Goal: Find specific page/section: Find specific page/section

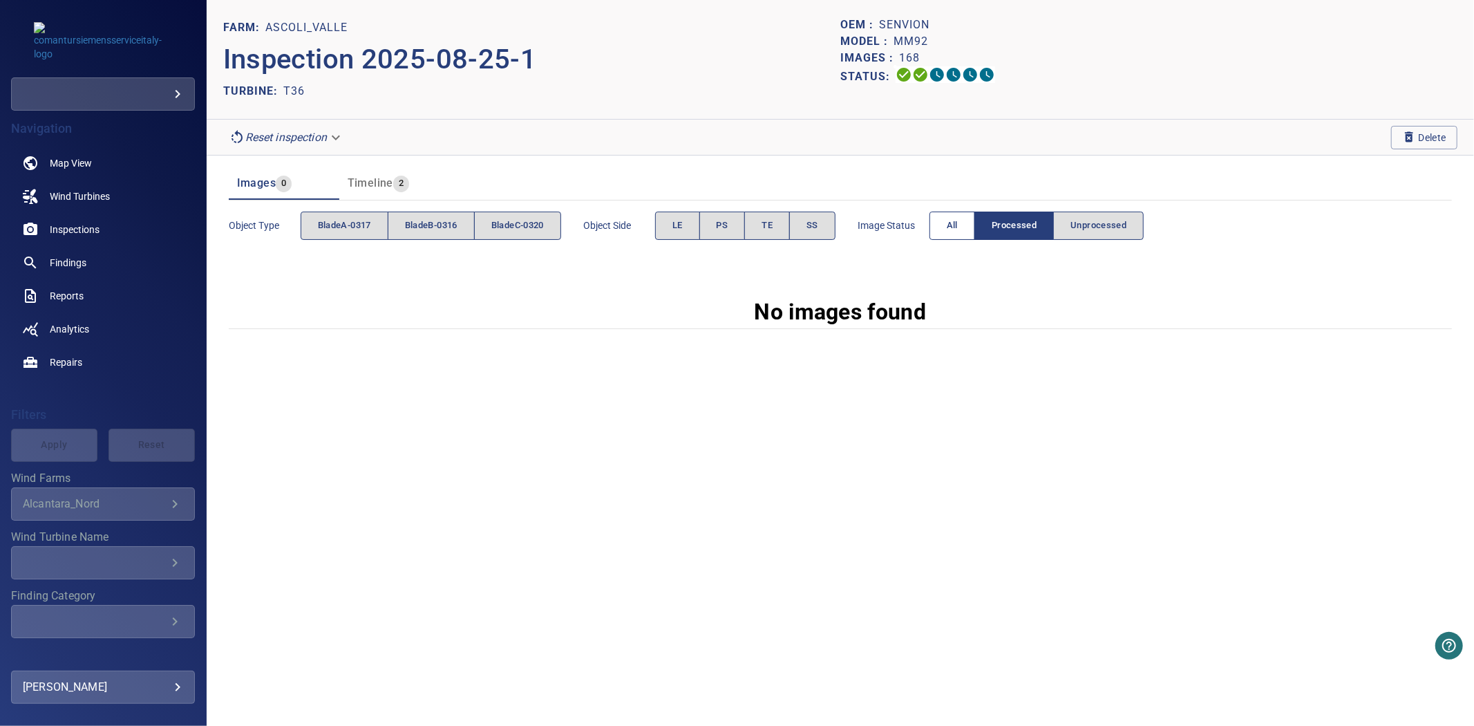
click at [947, 231] on button "All" at bounding box center [952, 225] width 46 height 28
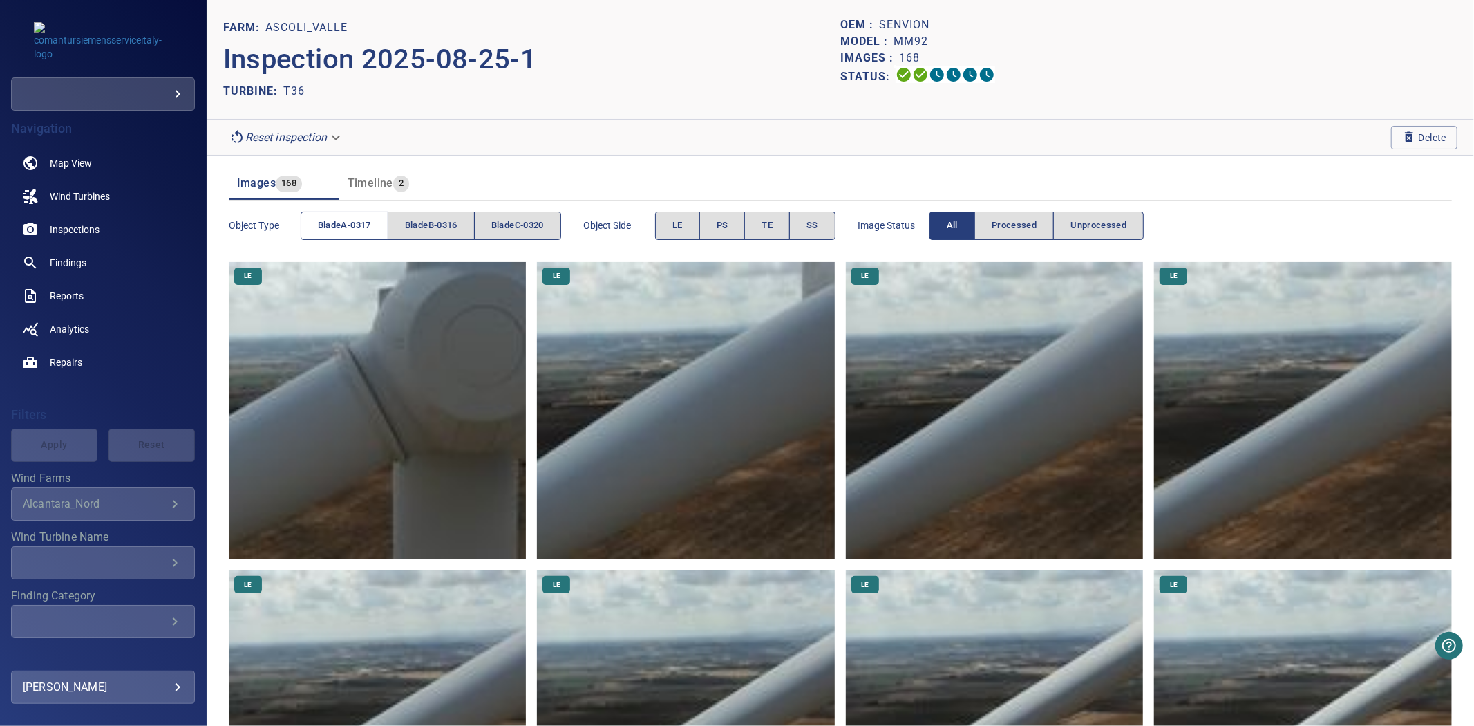
click at [349, 226] on span "bladeA-0317" at bounding box center [344, 226] width 53 height 16
click at [369, 231] on span "bladeA-0317" at bounding box center [344, 226] width 53 height 16
click at [438, 236] on button "bladeB-0316" at bounding box center [431, 225] width 87 height 28
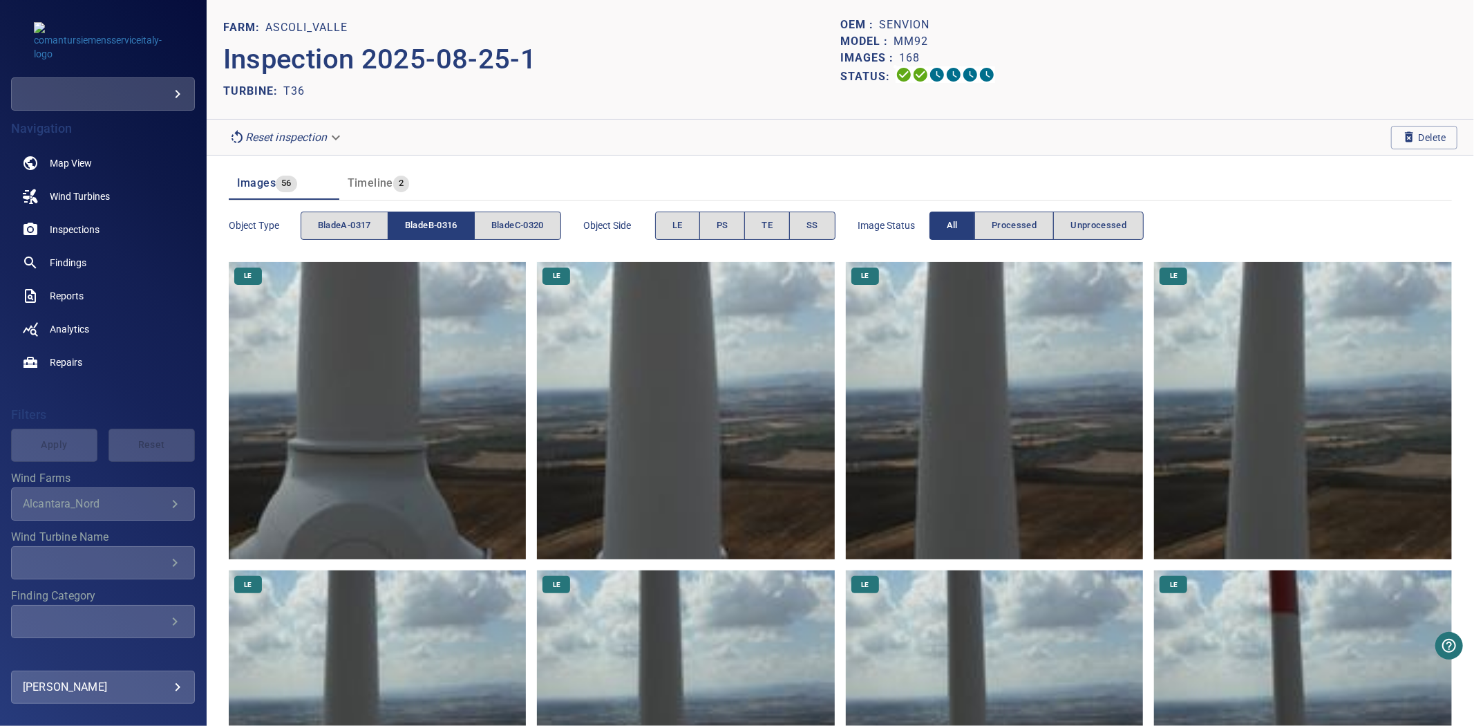
click at [438, 236] on button "bladeB-0316" at bounding box center [431, 225] width 87 height 28
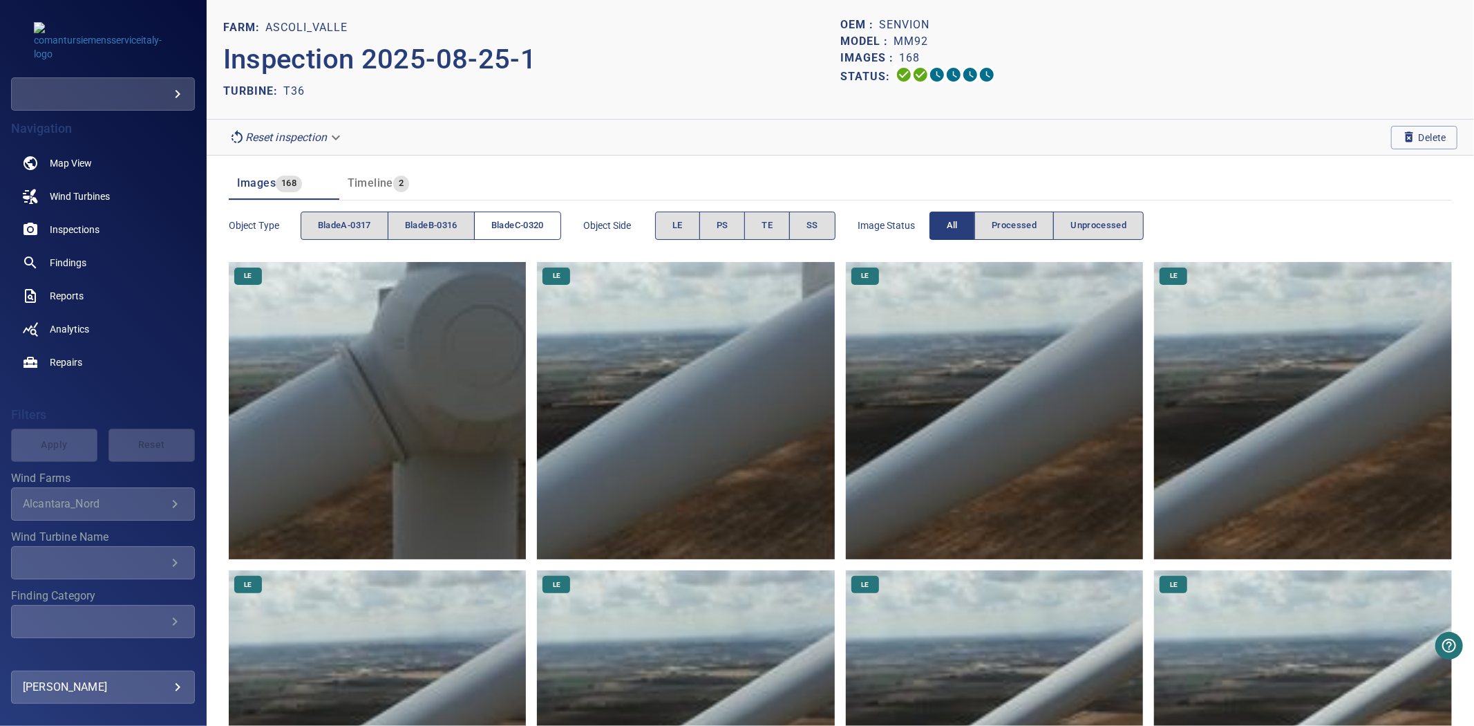
click at [514, 227] on span "bladeC-0320" at bounding box center [517, 226] width 53 height 16
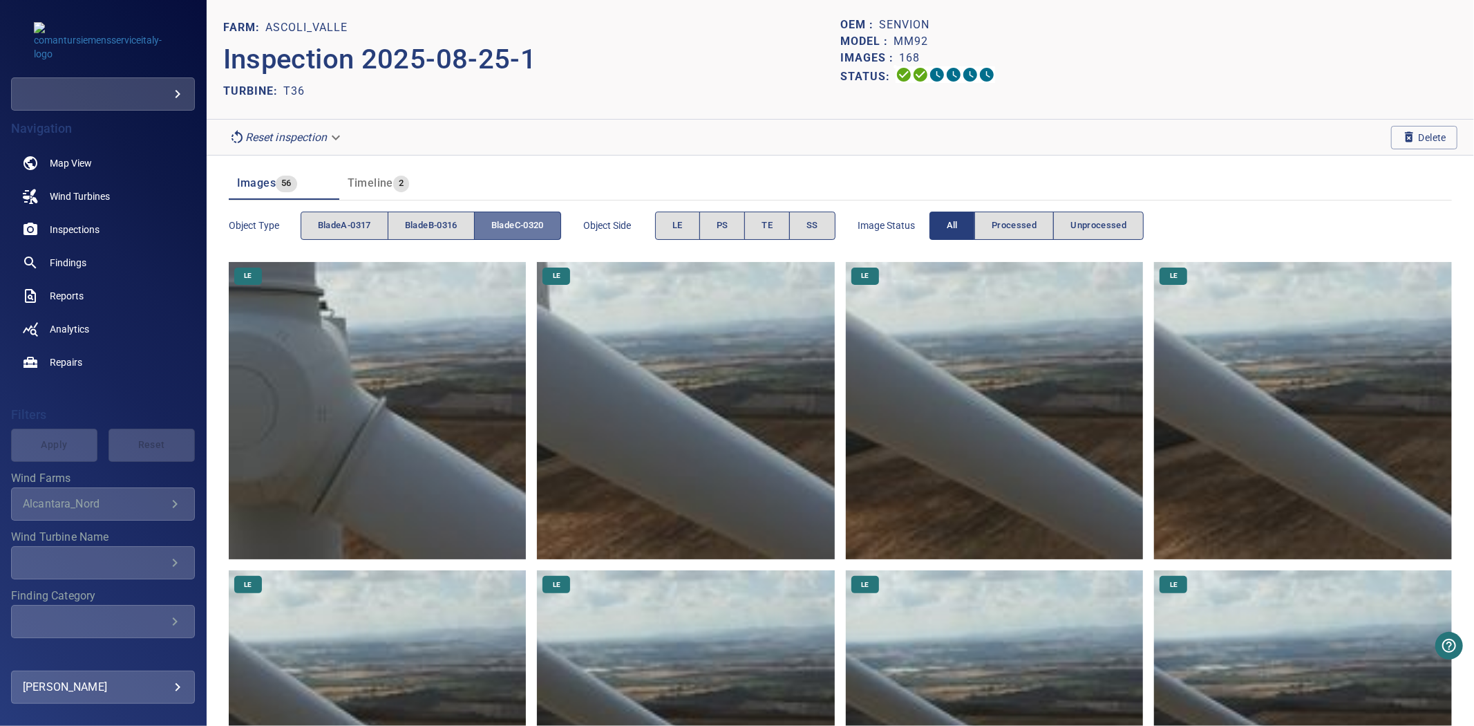
click at [514, 227] on span "bladeC-0320" at bounding box center [517, 226] width 53 height 16
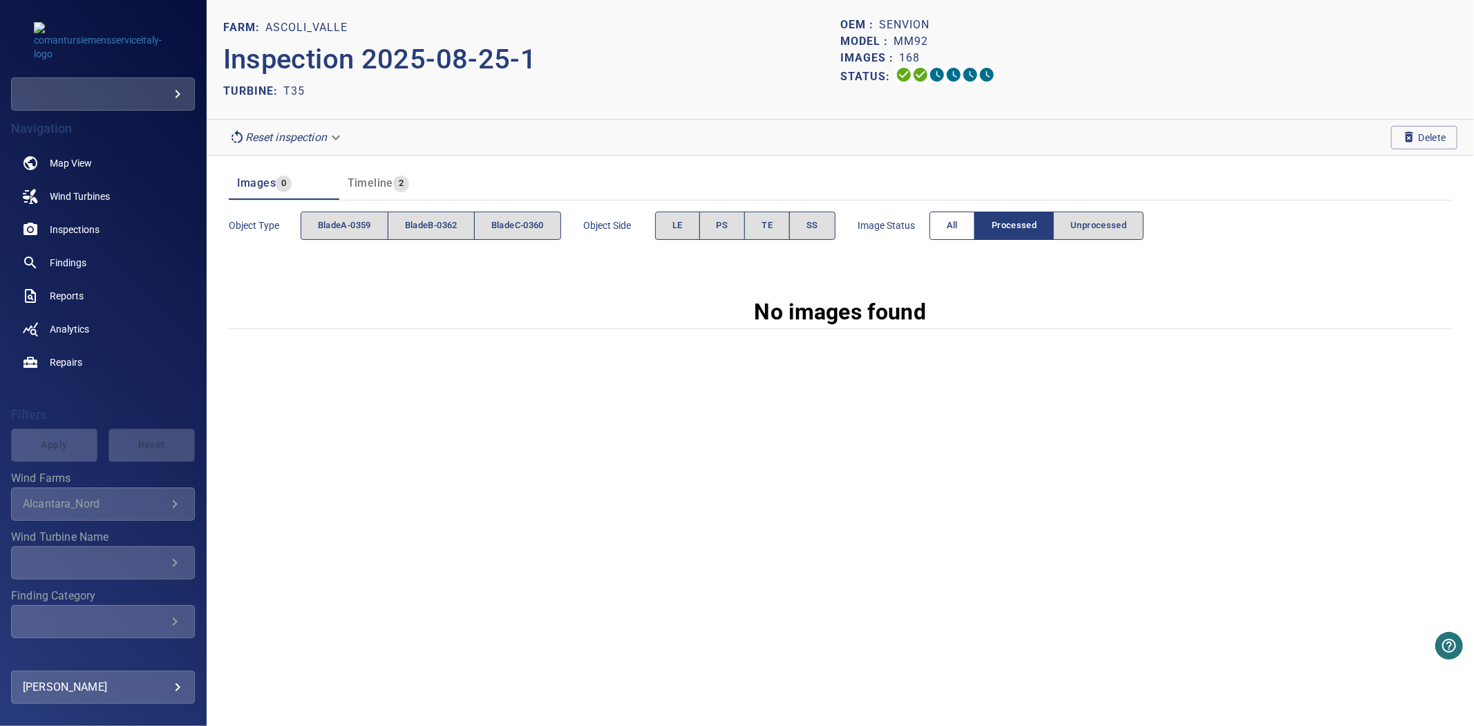
click at [958, 230] on span "All" at bounding box center [952, 226] width 11 height 16
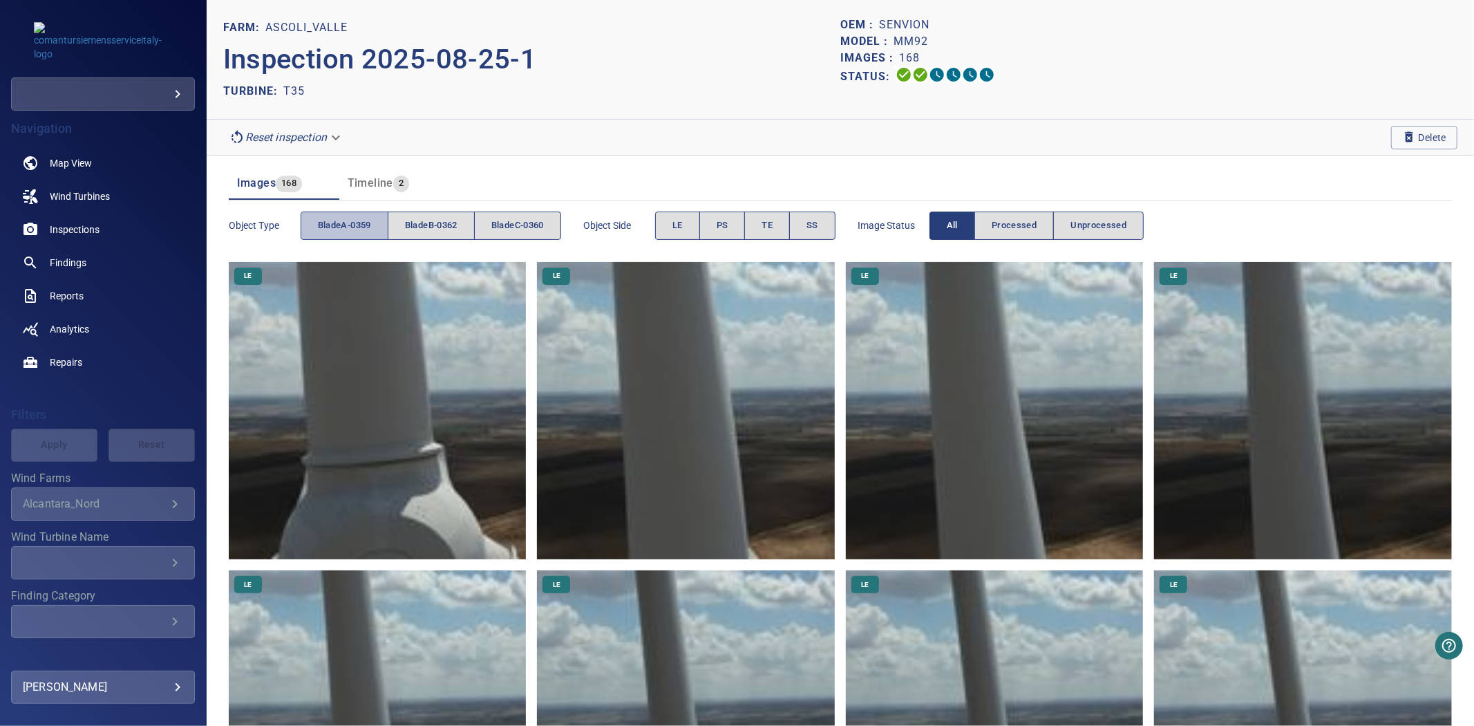
click at [332, 236] on button "bladeA-0359" at bounding box center [345, 225] width 88 height 28
click at [468, 227] on button "bladeB-0362" at bounding box center [431, 225] width 87 height 28
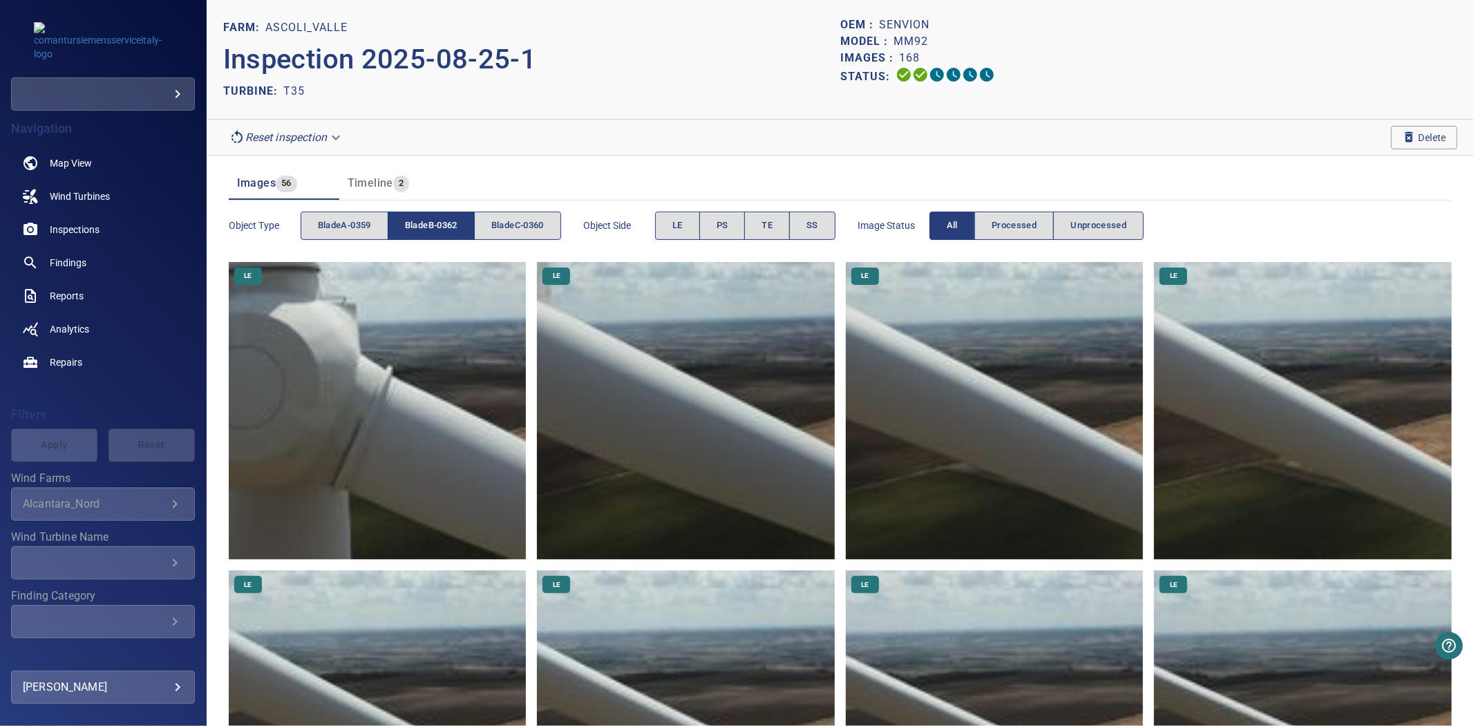
click at [457, 227] on span "bladeB-0362" at bounding box center [431, 226] width 53 height 16
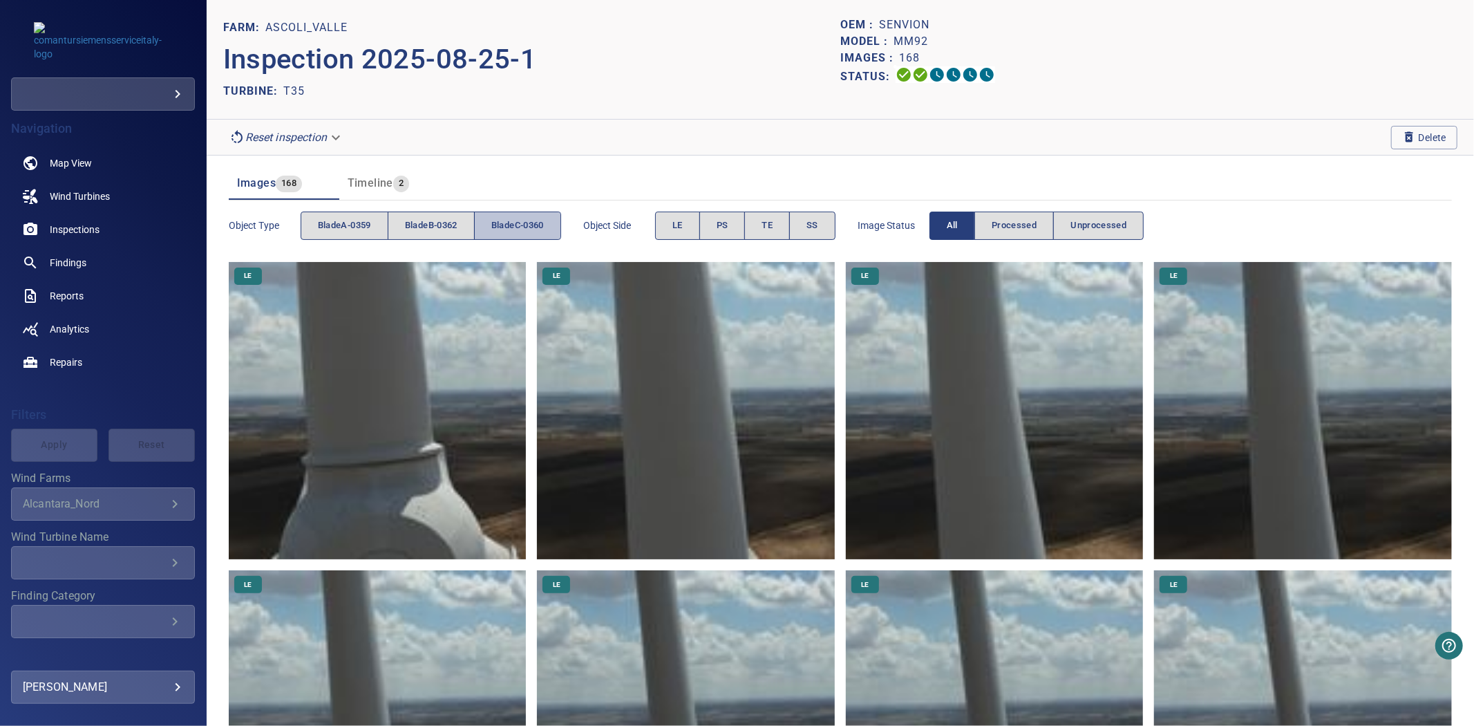
click at [522, 233] on span "bladeC-0360" at bounding box center [517, 226] width 53 height 16
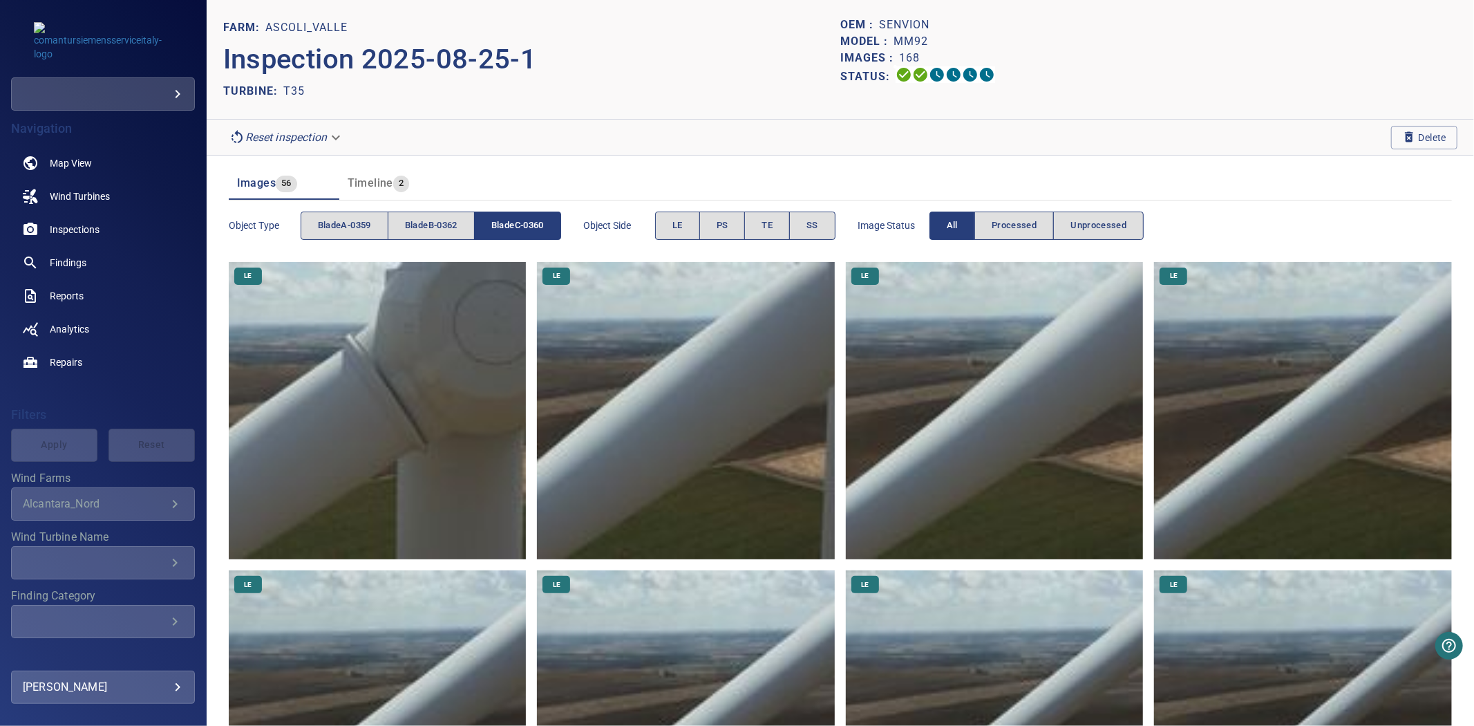
click at [522, 233] on span "bladeC-0360" at bounding box center [517, 226] width 53 height 16
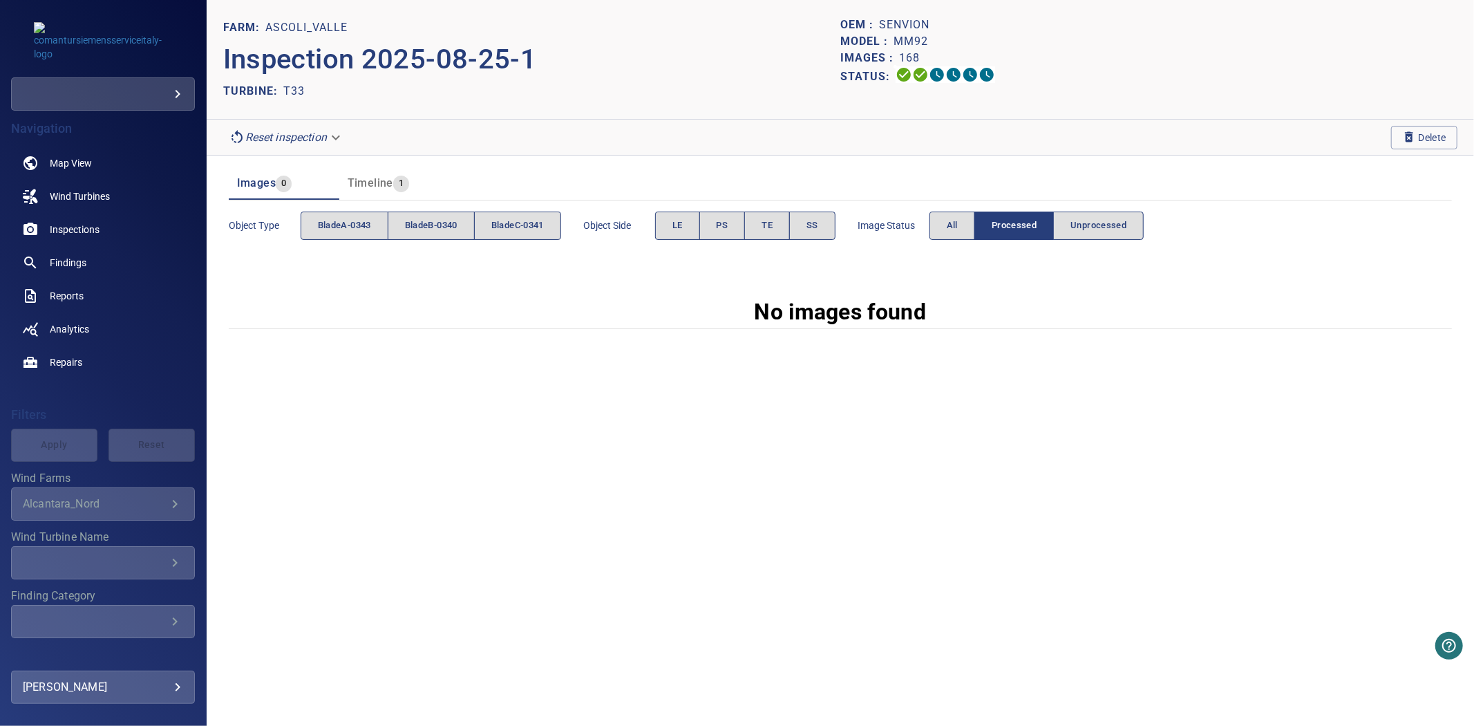
click at [929, 227] on span "Image Status" at bounding box center [894, 225] width 72 height 14
click at [945, 227] on button "All" at bounding box center [952, 225] width 46 height 28
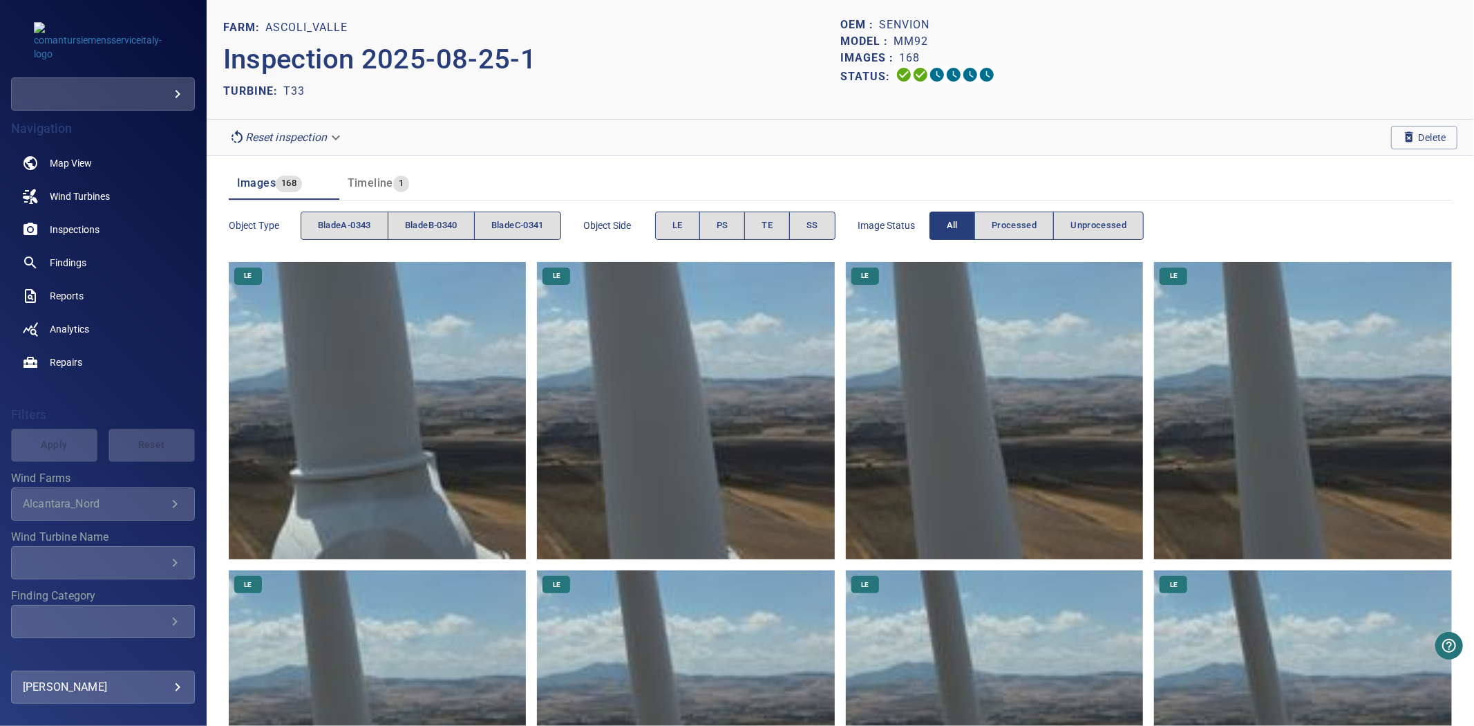
click at [945, 227] on button "All" at bounding box center [952, 225] width 46 height 28
click at [342, 231] on span "bladeA-0343" at bounding box center [344, 226] width 53 height 16
click at [404, 225] on button "bladeB-0340" at bounding box center [431, 225] width 87 height 28
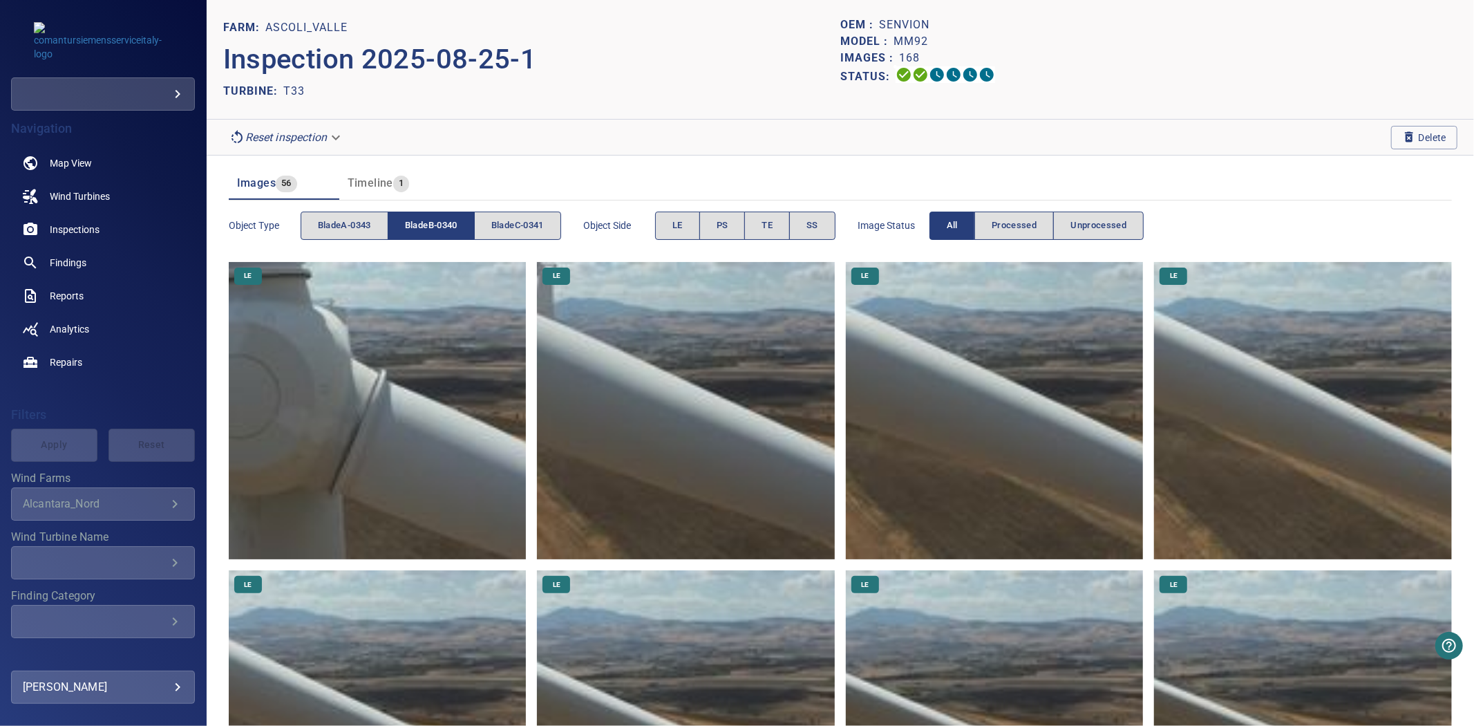
click at [404, 225] on button "bladeB-0340" at bounding box center [431, 225] width 87 height 28
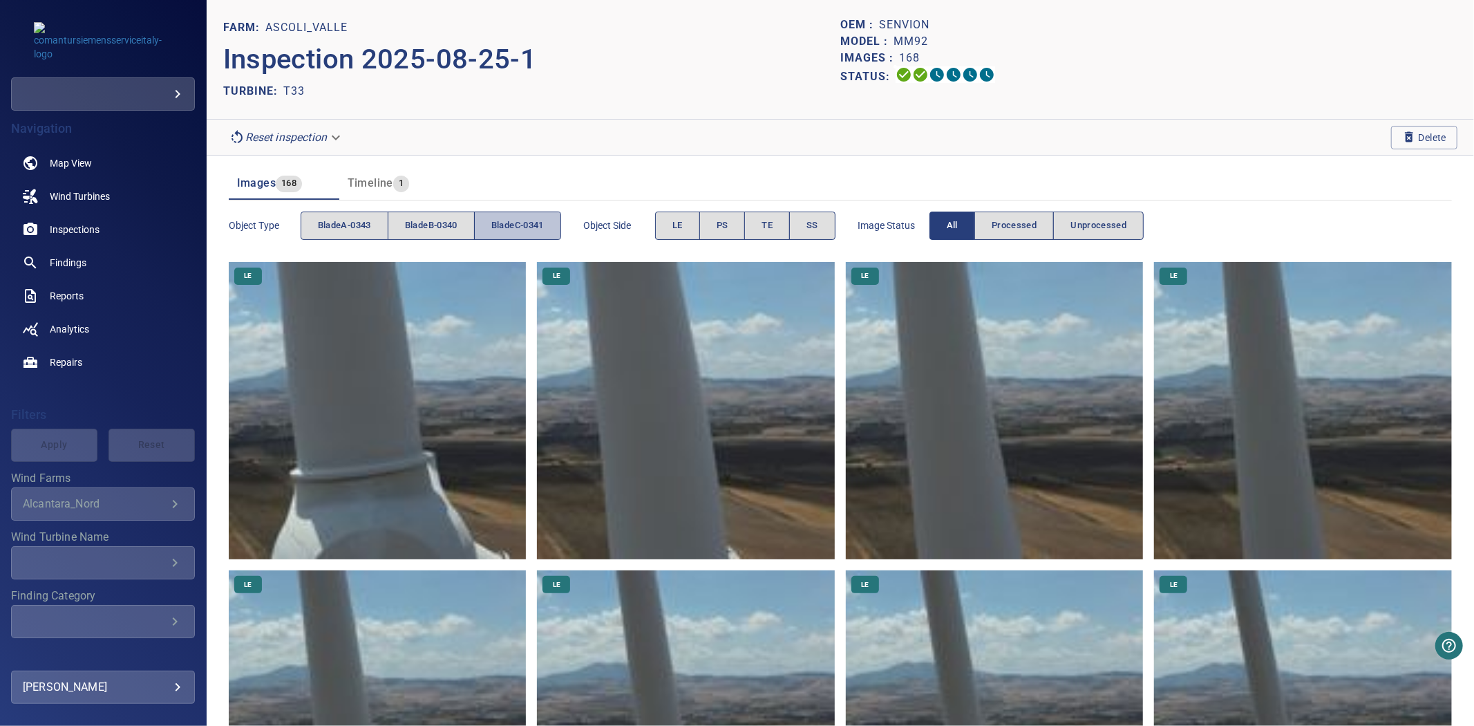
click at [514, 226] on span "bladeC-0341" at bounding box center [517, 226] width 53 height 16
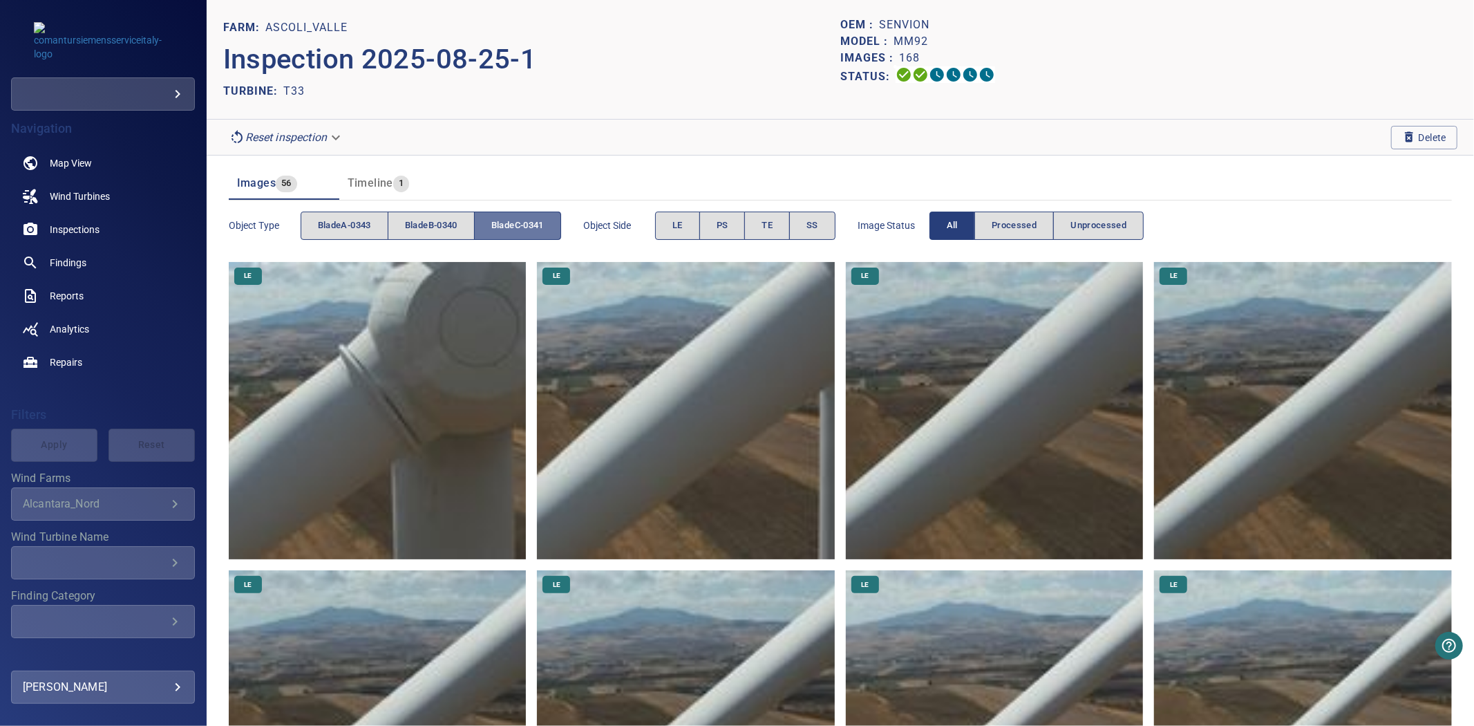
click at [514, 226] on span "bladeC-0341" at bounding box center [517, 226] width 53 height 16
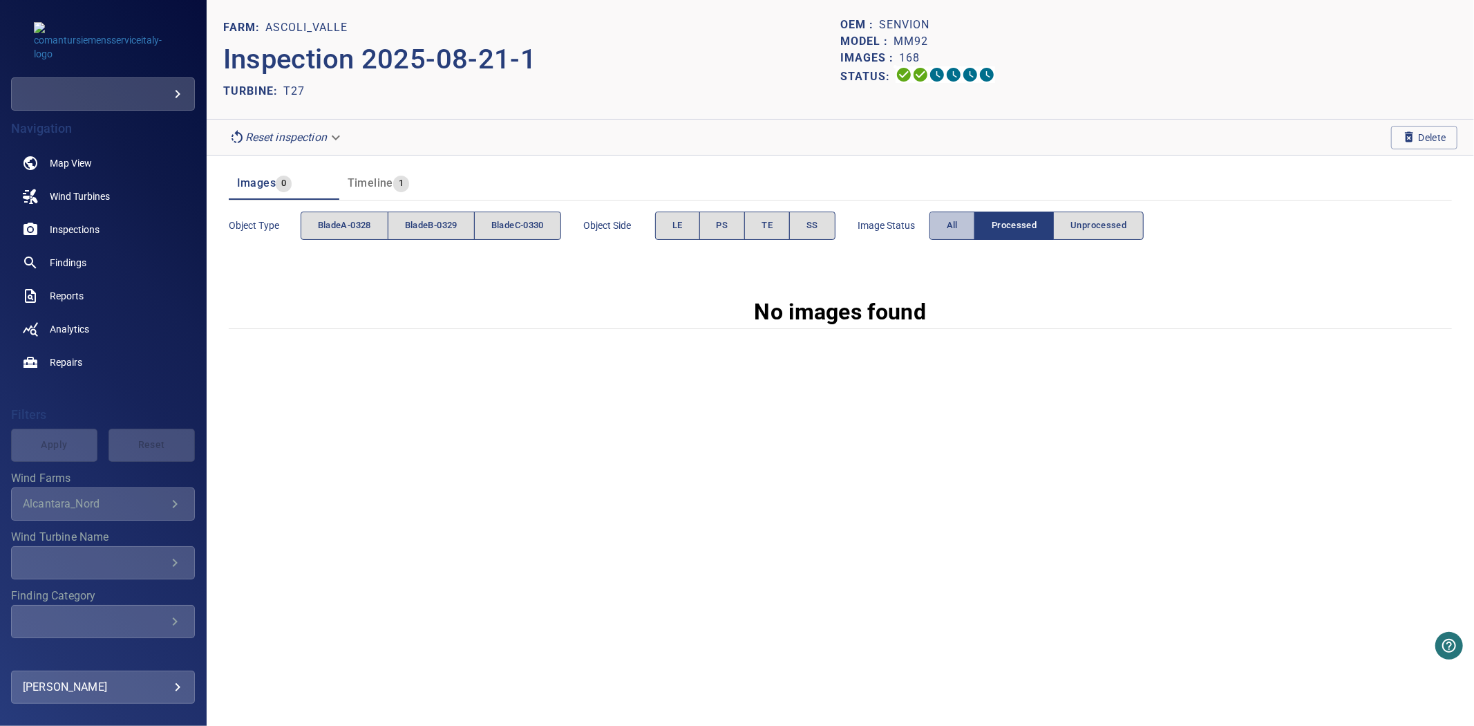
click at [955, 231] on span "All" at bounding box center [952, 226] width 11 height 16
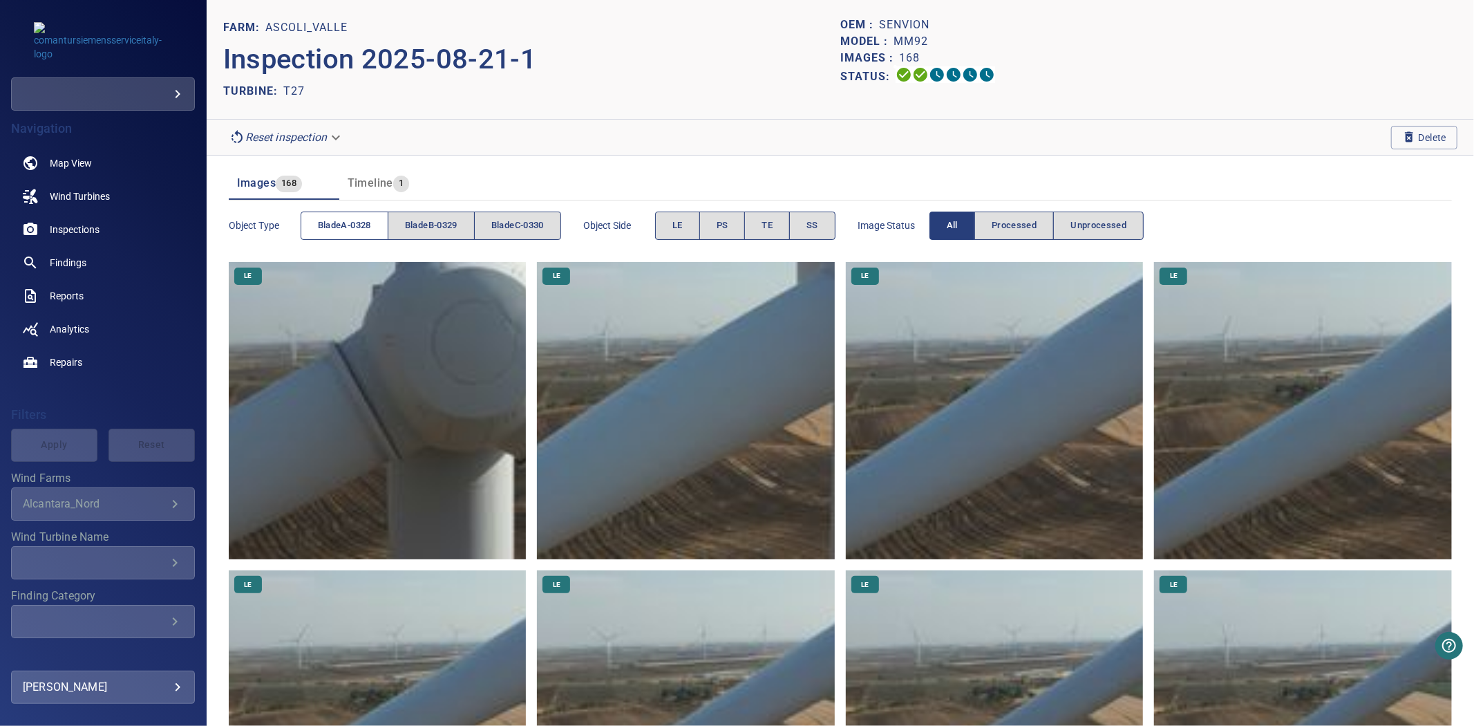
click at [360, 223] on span "bladeA-0328" at bounding box center [344, 226] width 53 height 16
click at [403, 223] on button "bladeB-0329" at bounding box center [431, 225] width 87 height 28
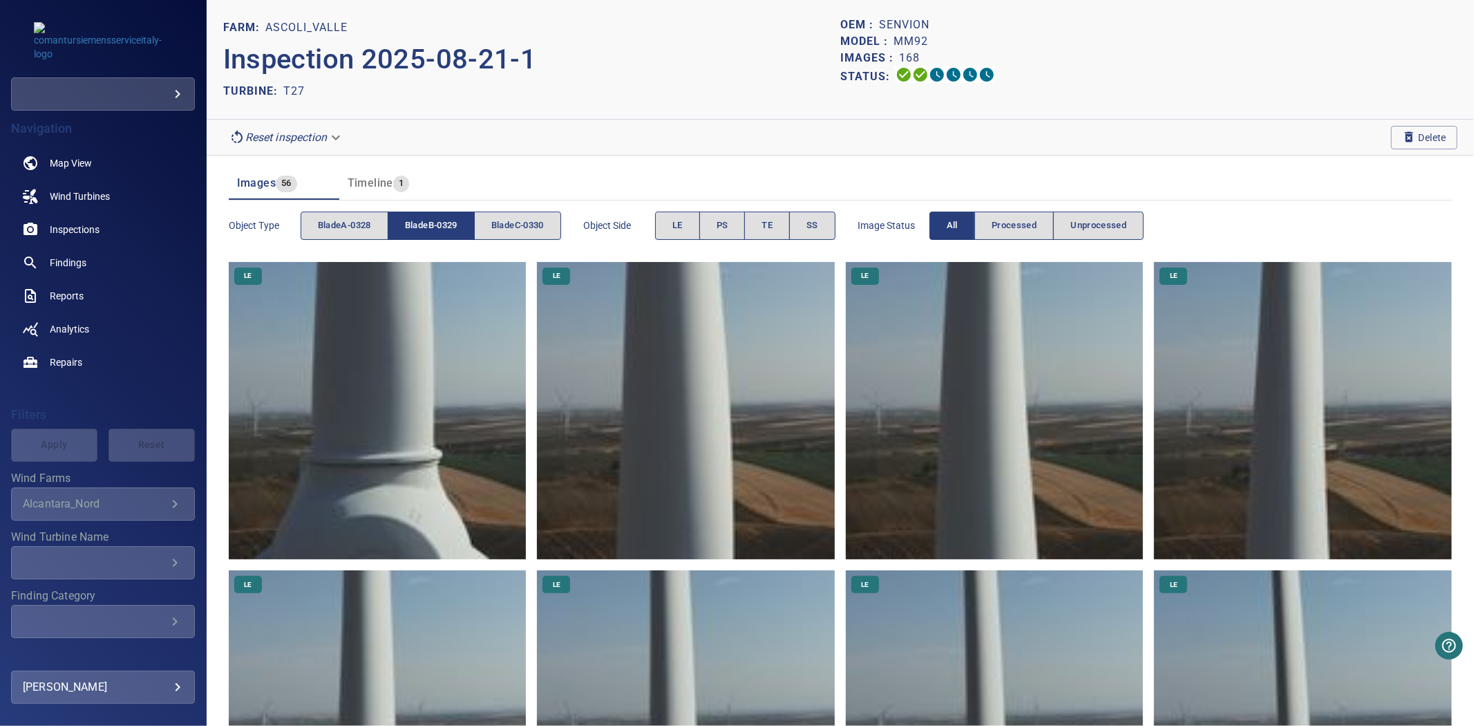
click at [403, 223] on button "bladeB-0329" at bounding box center [431, 225] width 87 height 28
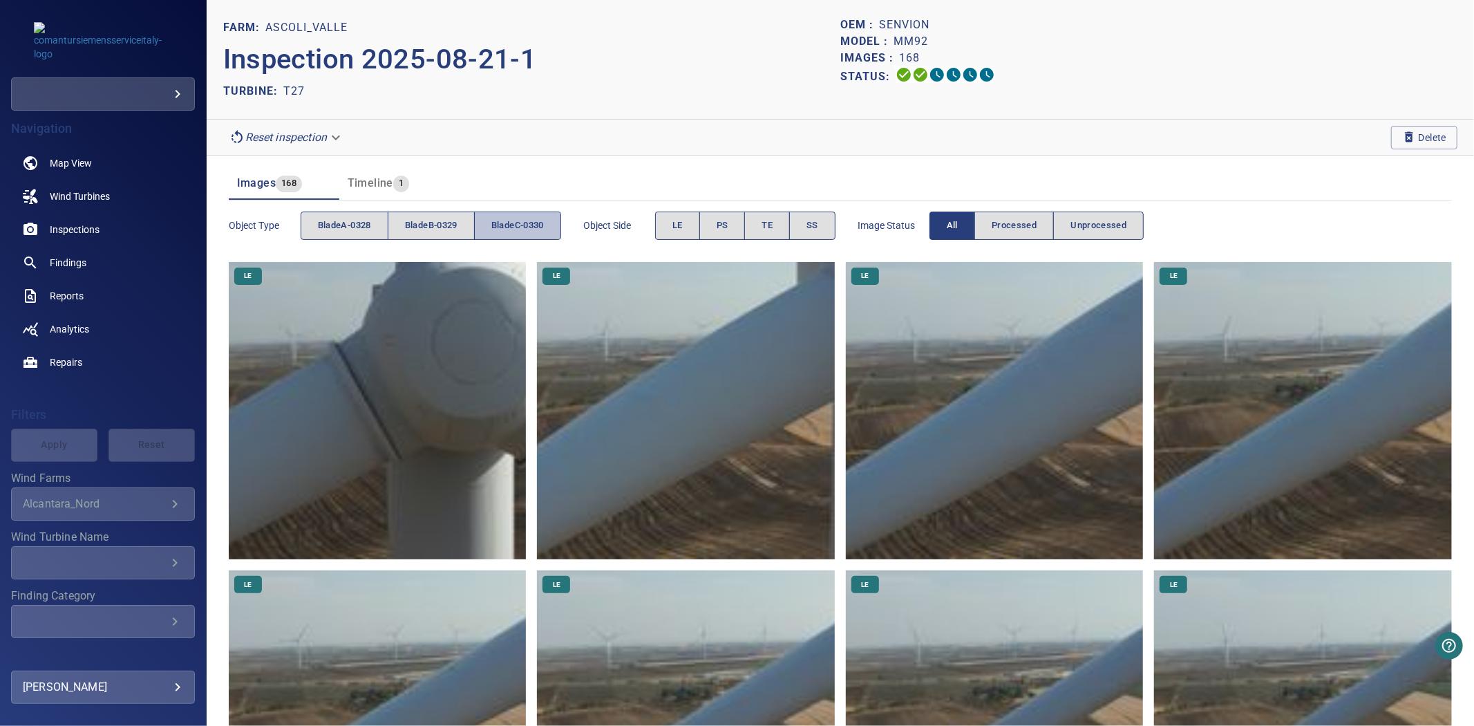
click at [544, 221] on span "bladeC-0330" at bounding box center [517, 226] width 53 height 16
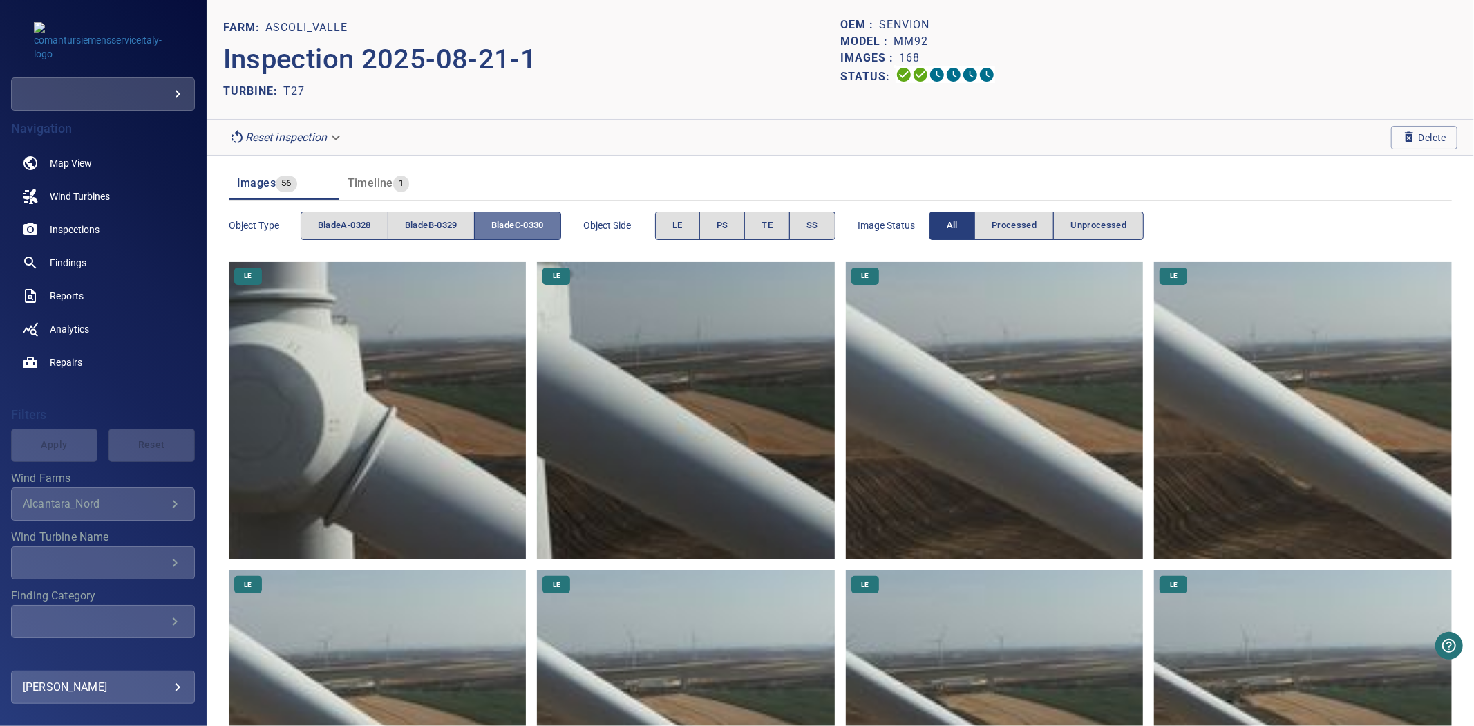
click at [544, 221] on span "bladeC-0330" at bounding box center [517, 226] width 53 height 16
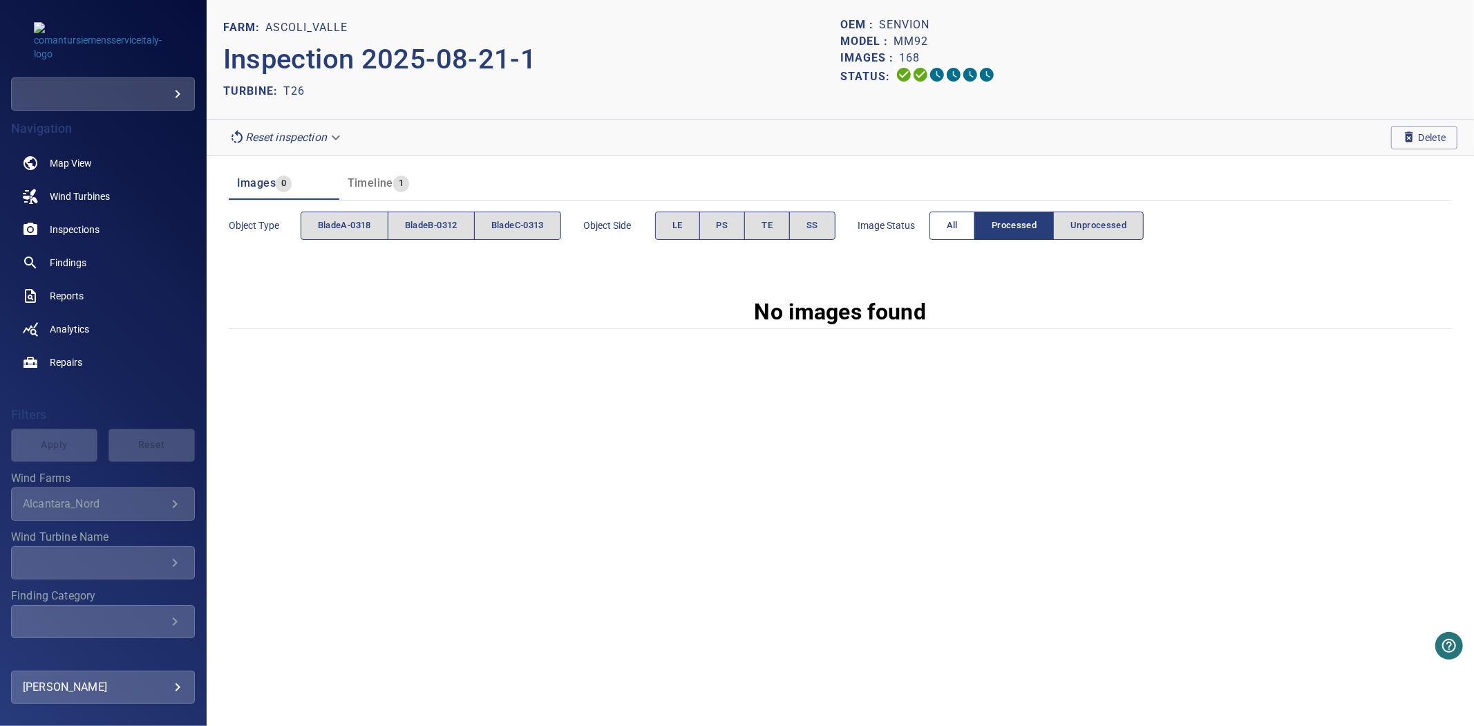
click at [951, 231] on button "All" at bounding box center [952, 225] width 46 height 28
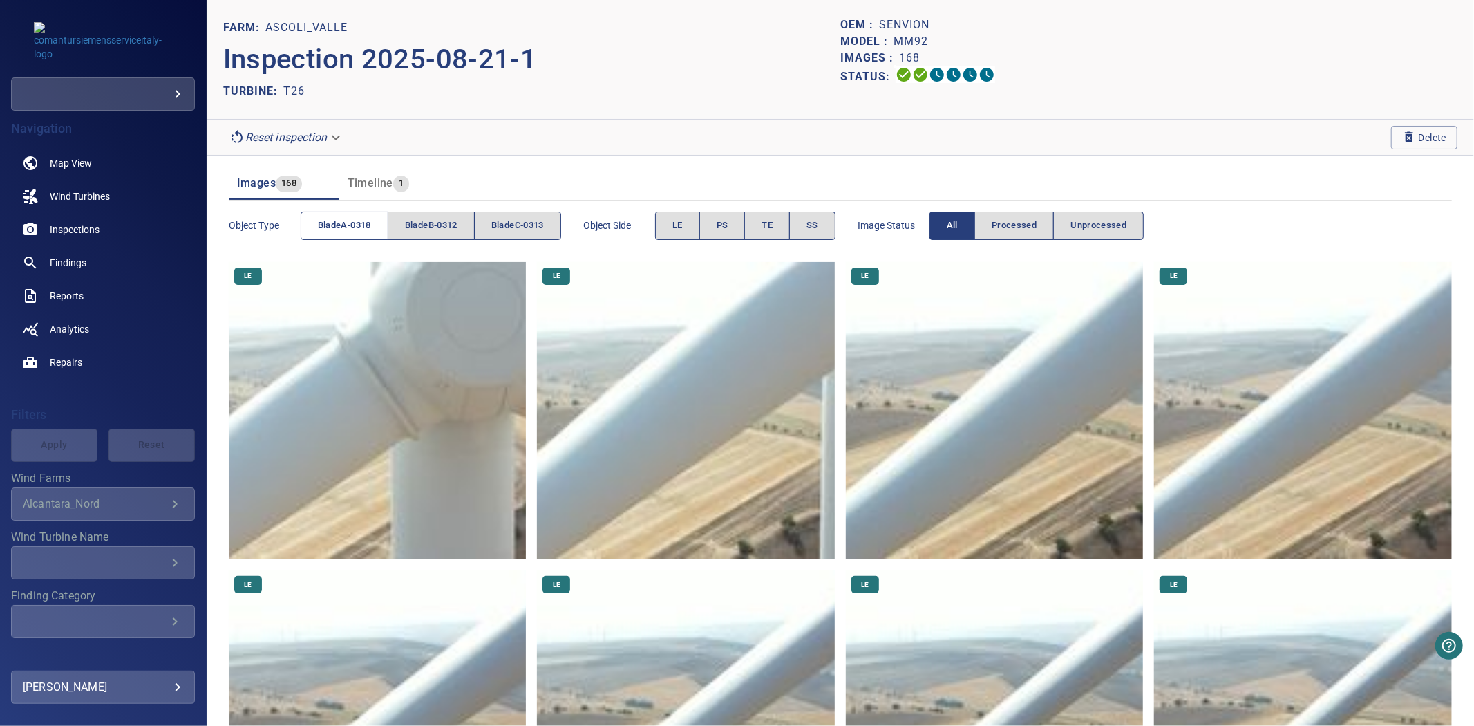
click at [360, 218] on span "bladeA-0318" at bounding box center [344, 226] width 53 height 16
click at [398, 217] on button "bladeB-0312" at bounding box center [431, 225] width 87 height 28
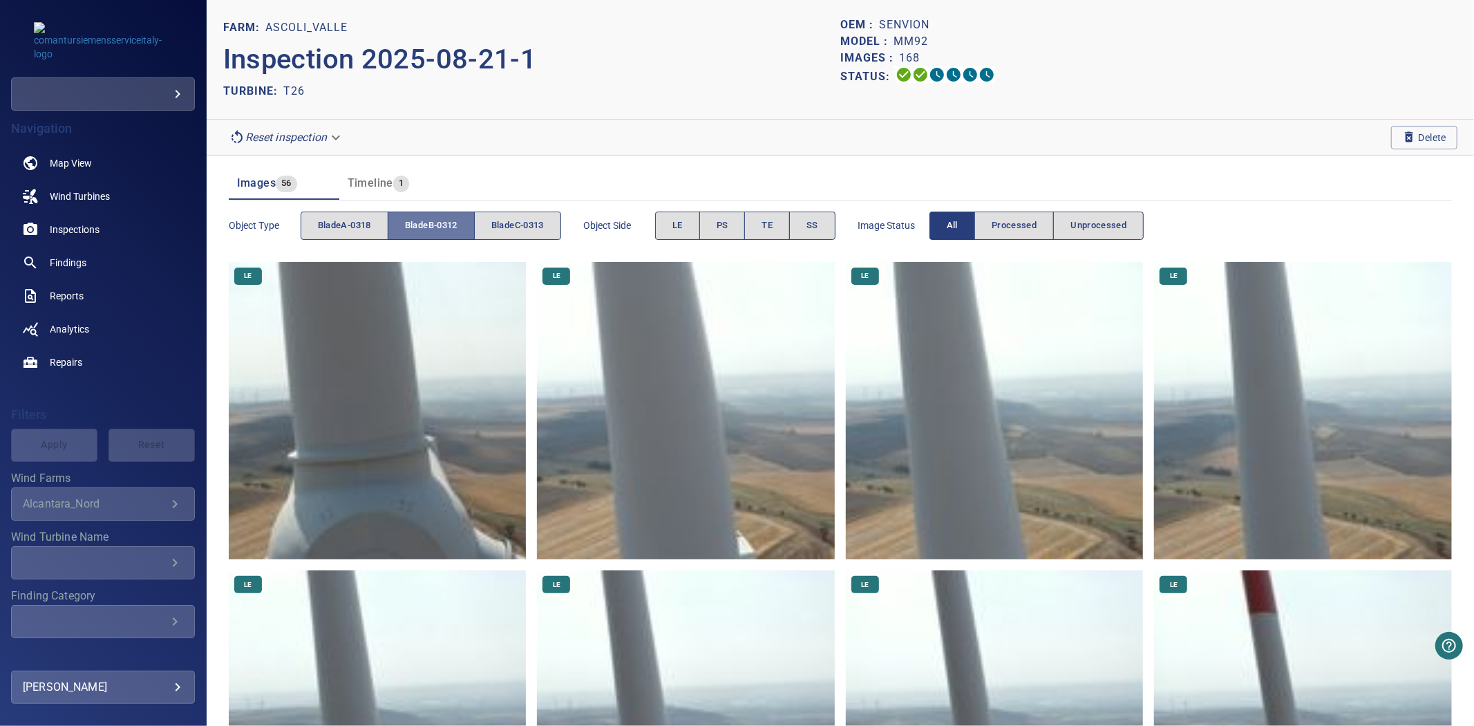
click at [399, 217] on button "bladeB-0312" at bounding box center [431, 225] width 87 height 28
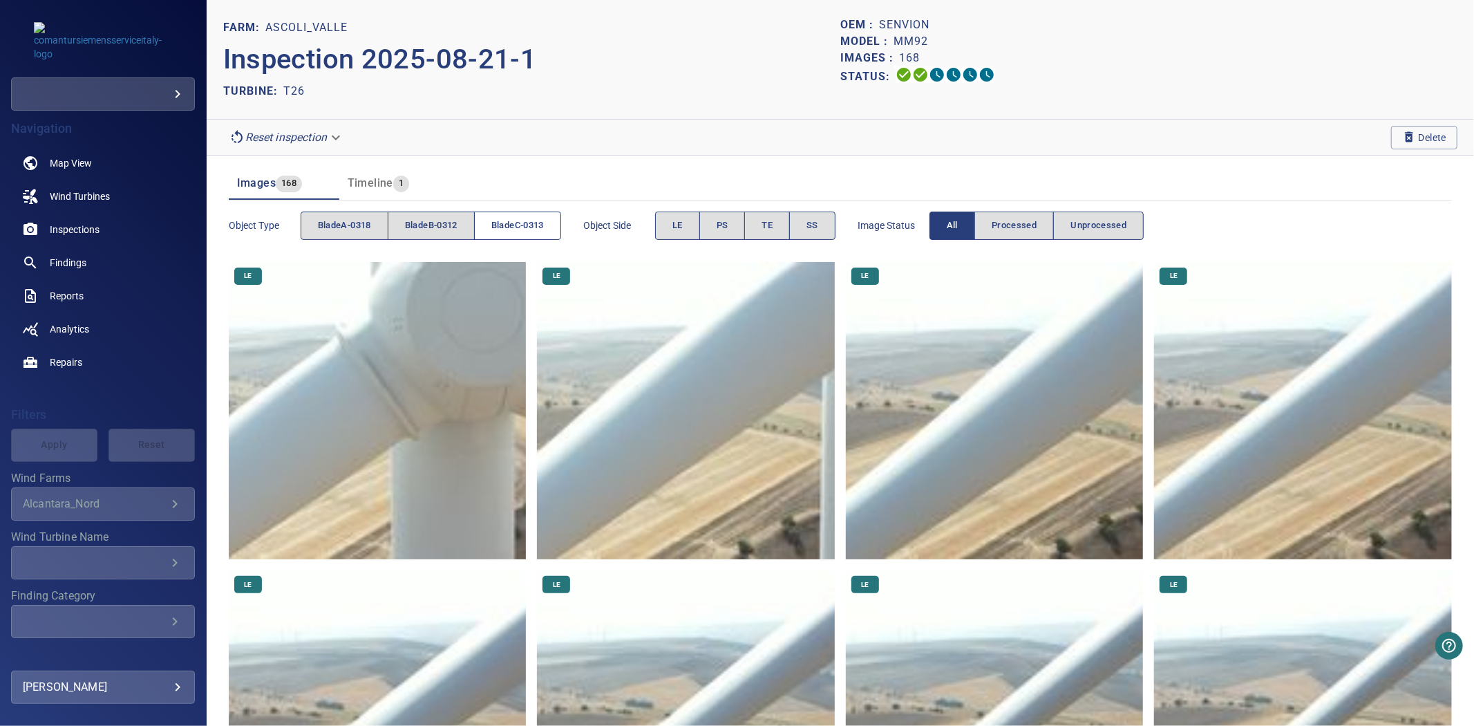
click at [495, 226] on span "bladeC-0313" at bounding box center [517, 226] width 53 height 16
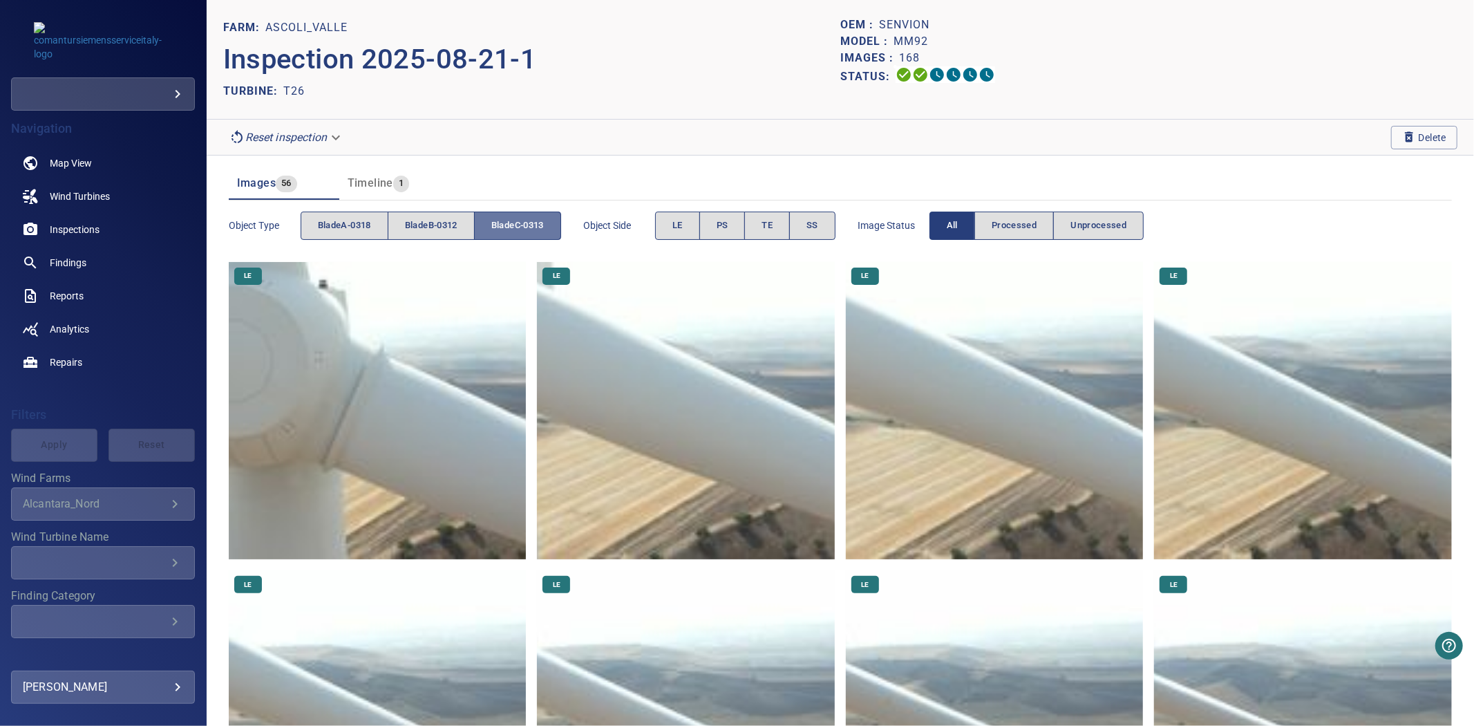
click at [495, 226] on span "bladeC-0313" at bounding box center [517, 226] width 53 height 16
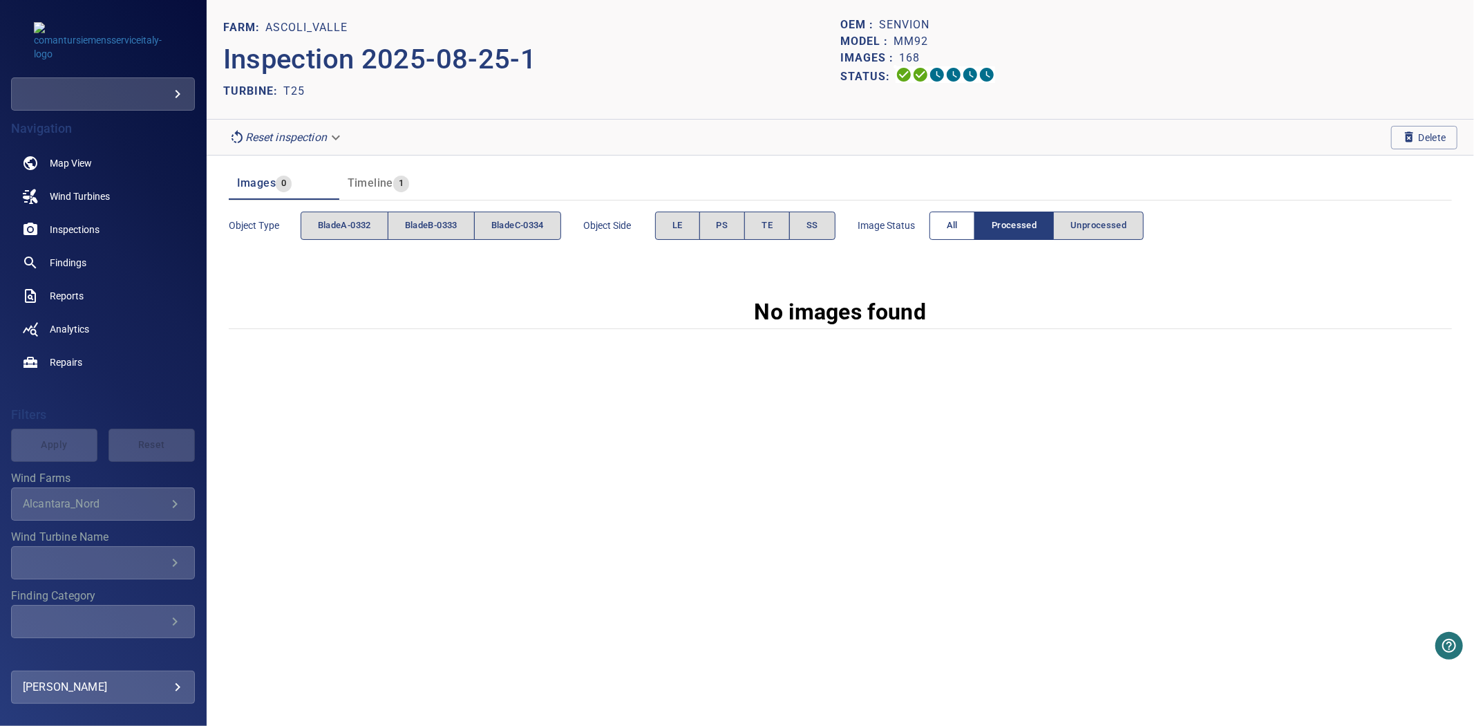
click at [956, 229] on span "All" at bounding box center [952, 226] width 11 height 16
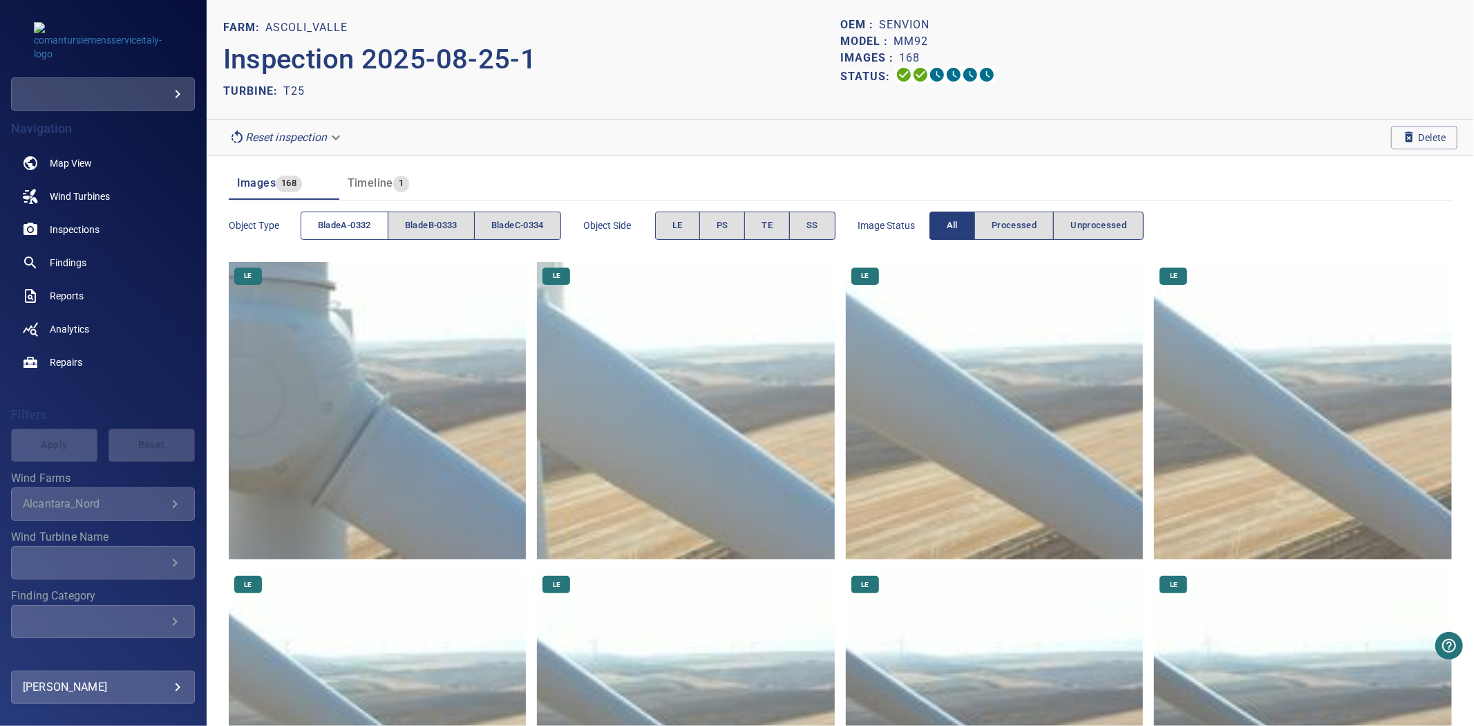
click at [343, 228] on span "bladeA-0332" at bounding box center [344, 226] width 53 height 16
click at [406, 228] on span "bladeB-0333" at bounding box center [431, 226] width 53 height 16
click at [512, 228] on span "bladeC-0334" at bounding box center [517, 226] width 53 height 16
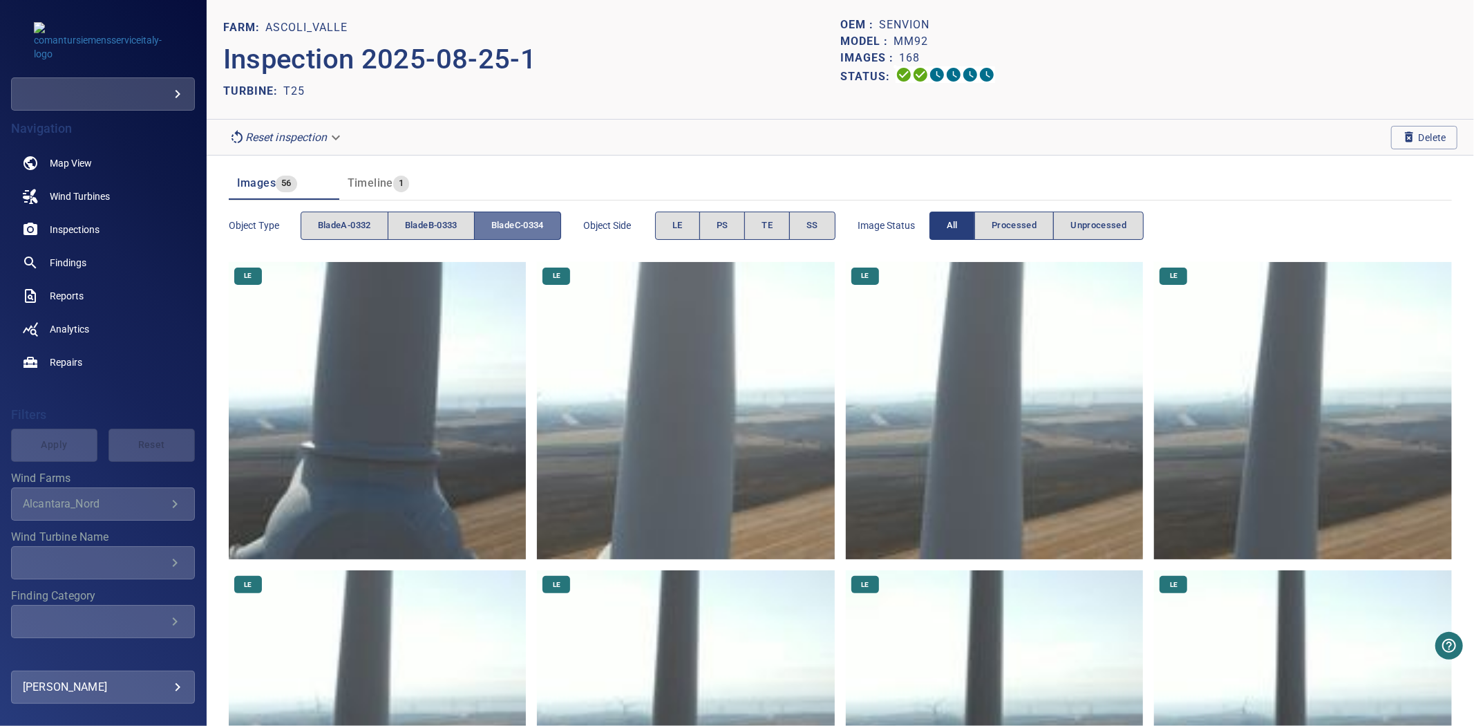
click at [512, 228] on span "bladeC-0334" at bounding box center [517, 226] width 53 height 16
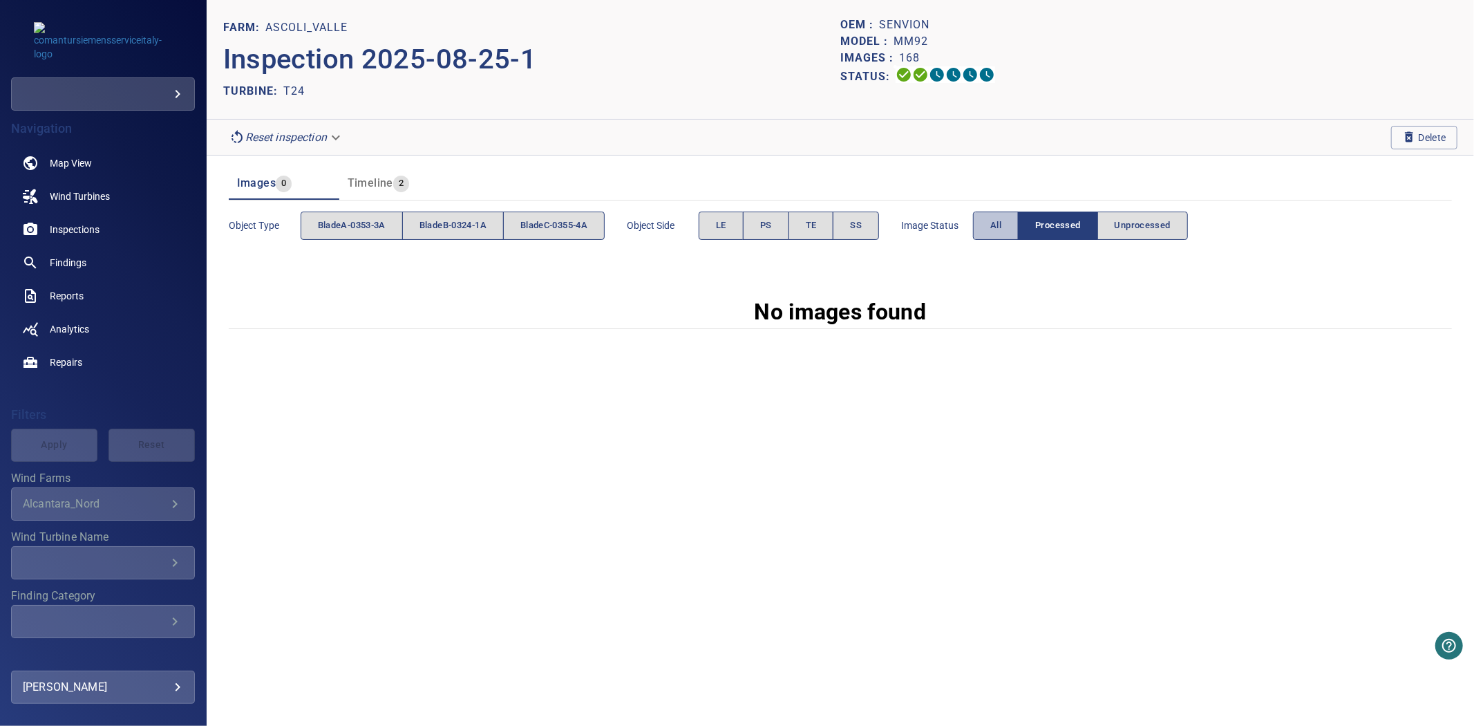
click at [1001, 227] on span "All" at bounding box center [995, 226] width 11 height 16
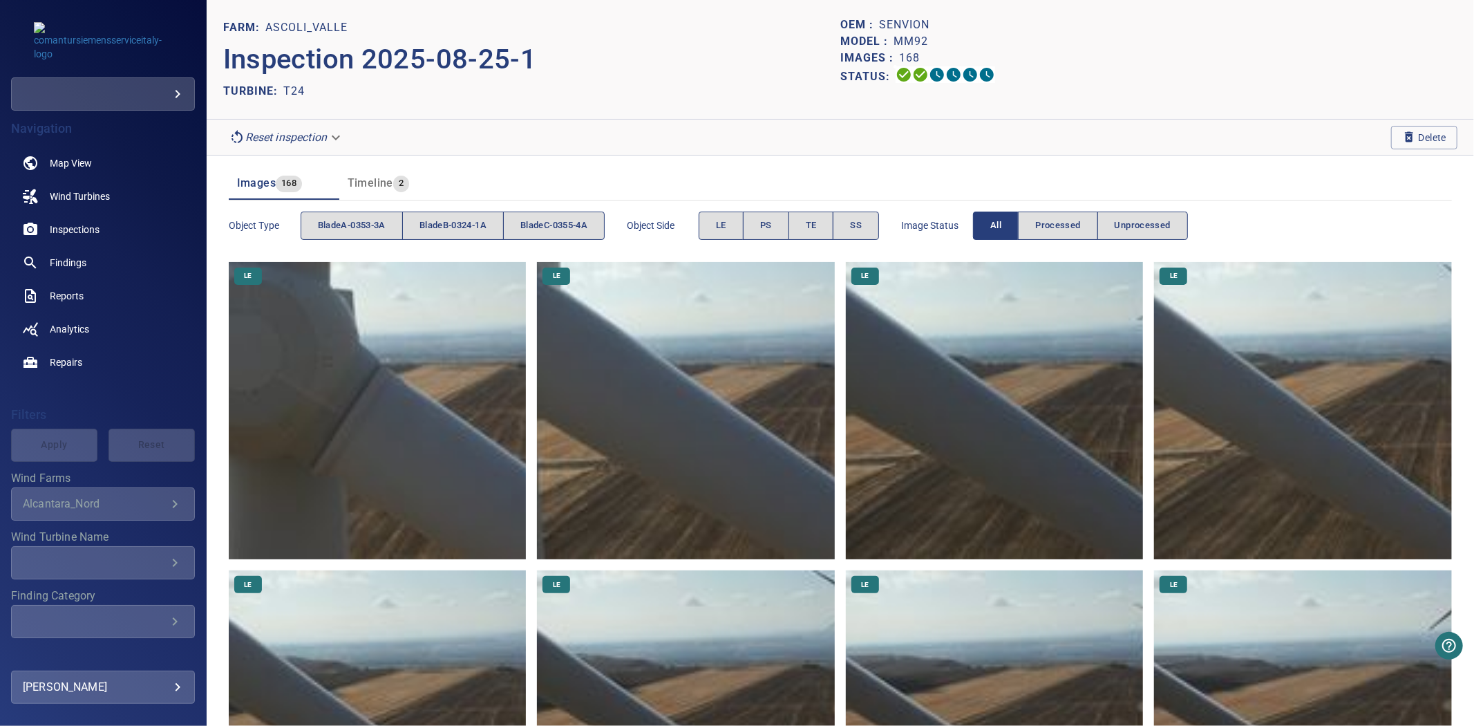
drag, startPoint x: 319, startPoint y: 210, endPoint x: 325, endPoint y: 218, distance: 10.4
click at [319, 211] on div "Object type bladeA-0353-3A bladeB-0324-1A bladeC-0355-4A" at bounding box center [417, 225] width 377 height 39
click at [336, 237] on button "bladeA-0353-3A" at bounding box center [352, 225] width 102 height 28
click at [460, 221] on span "bladeB-0324-1A" at bounding box center [452, 226] width 67 height 16
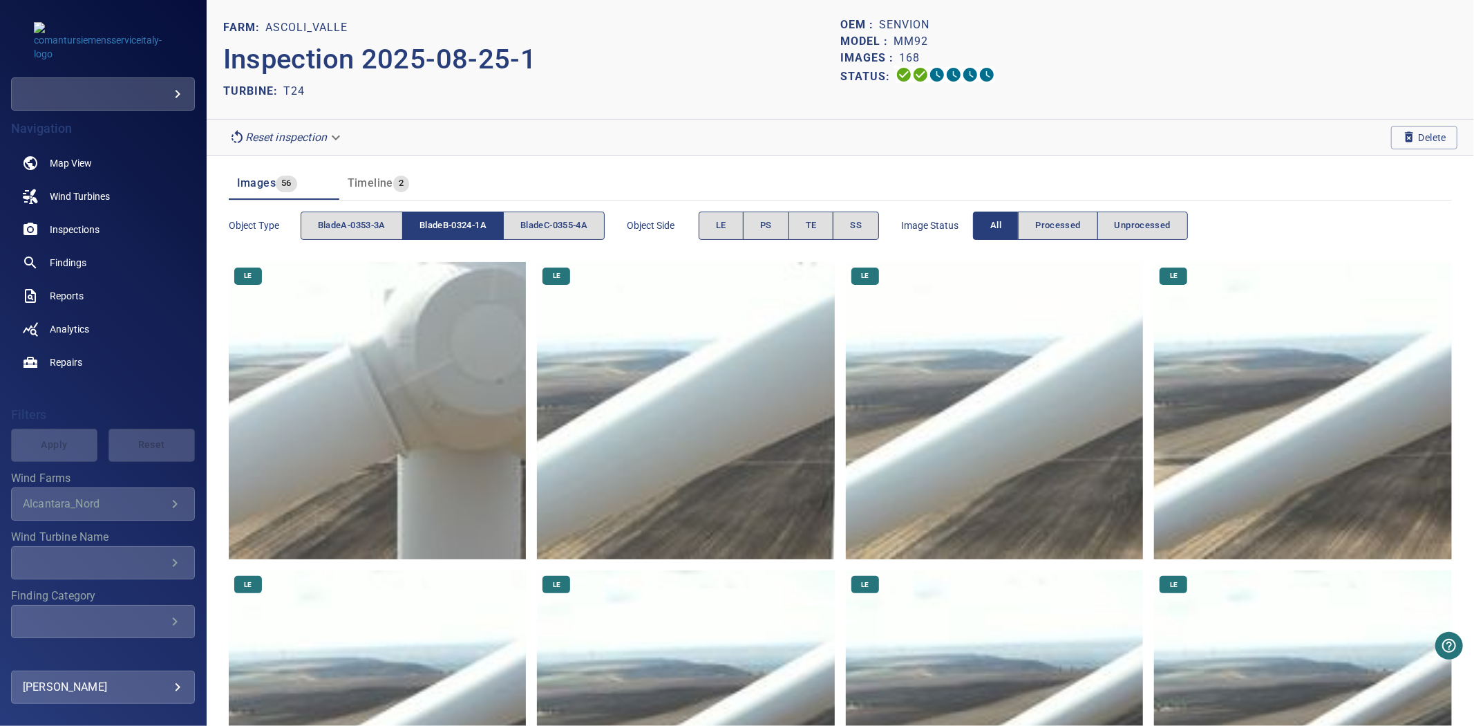
click at [460, 221] on span "bladeB-0324-1A" at bounding box center [452, 226] width 67 height 16
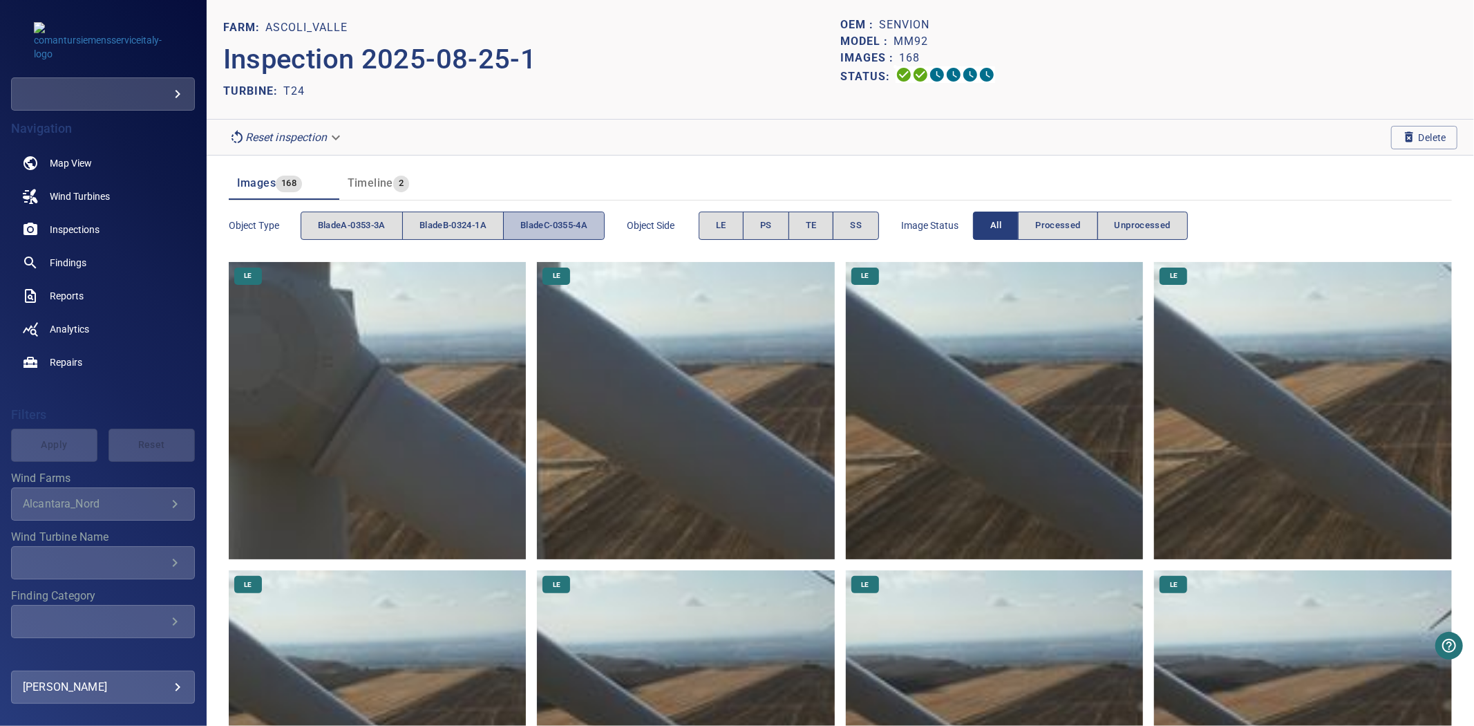
click at [542, 220] on span "bladeC-0355-4A" at bounding box center [553, 226] width 67 height 16
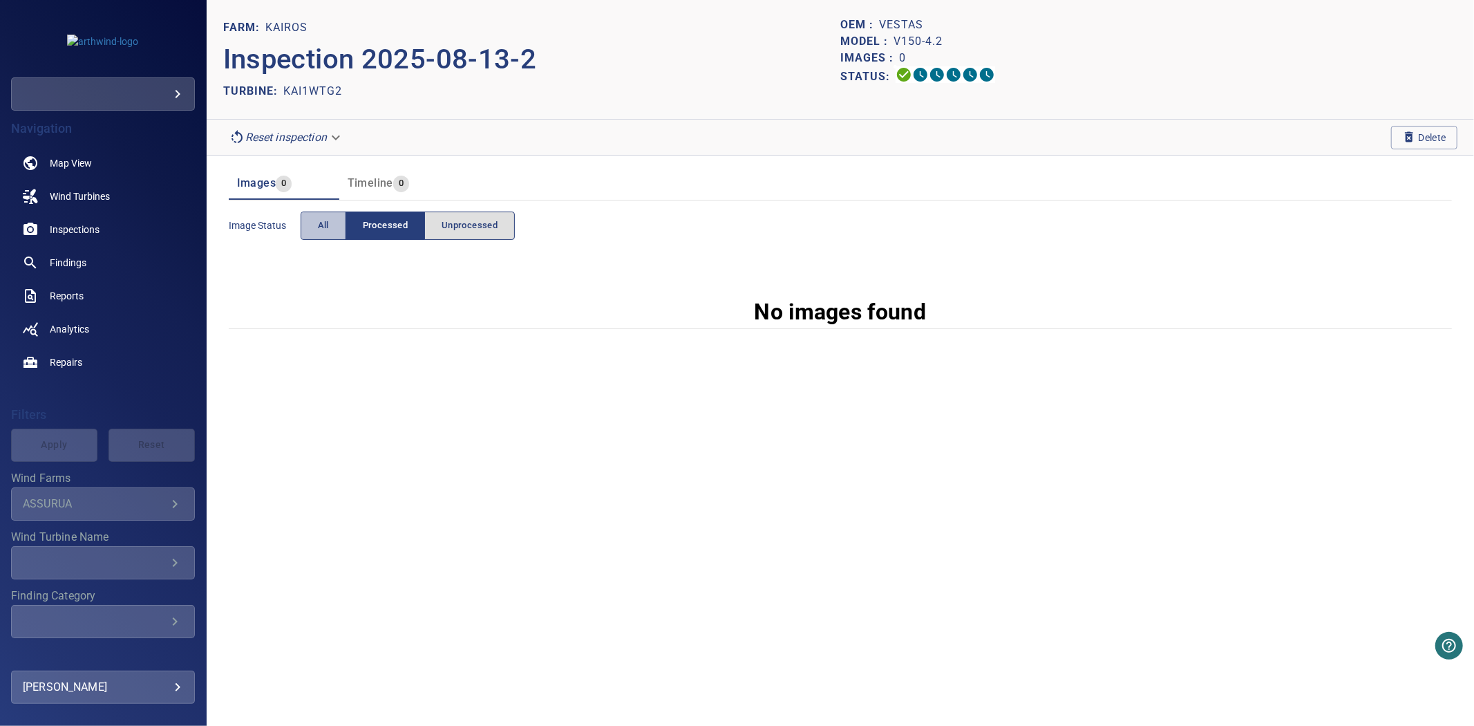
click at [334, 227] on button "All" at bounding box center [324, 225] width 46 height 28
click at [393, 227] on span "Processed" at bounding box center [385, 226] width 45 height 16
click at [391, 228] on span "Processed" at bounding box center [385, 226] width 45 height 16
click at [323, 243] on div "Image Status All Processed Unprocessed" at bounding box center [372, 225] width 287 height 39
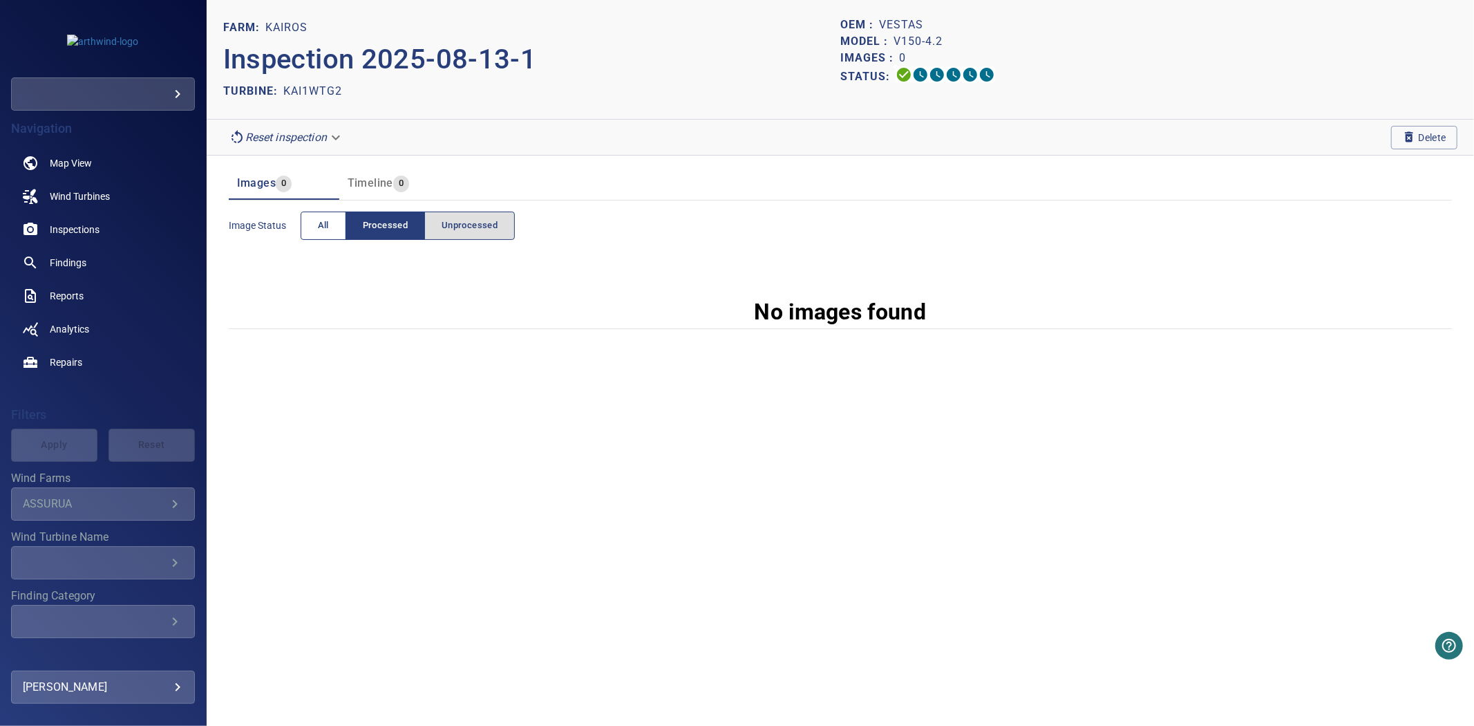
click at [323, 229] on span "All" at bounding box center [323, 226] width 11 height 16
